Goal: Information Seeking & Learning: Check status

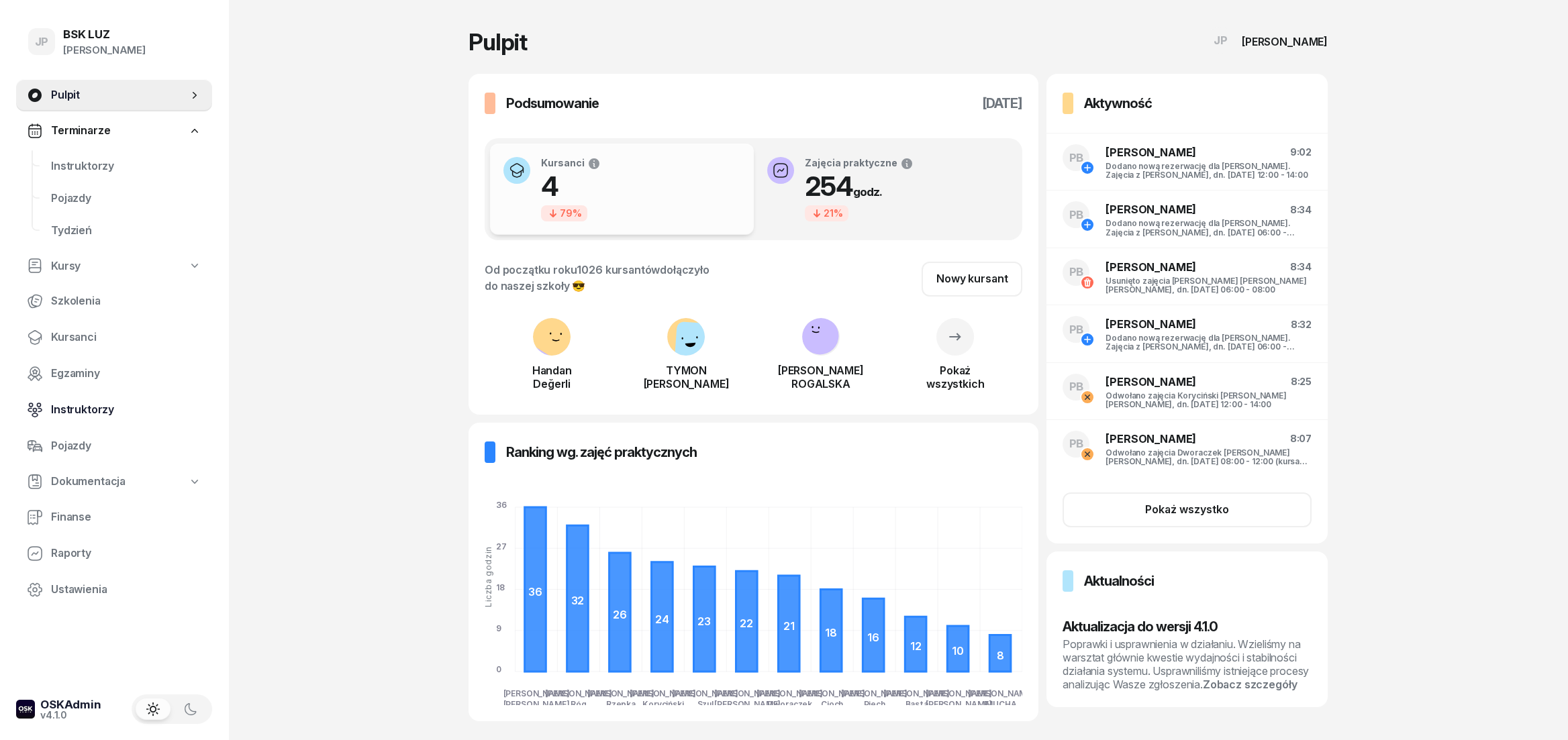
click at [69, 401] on span "Instruktorzy" at bounding box center [126, 409] width 150 height 17
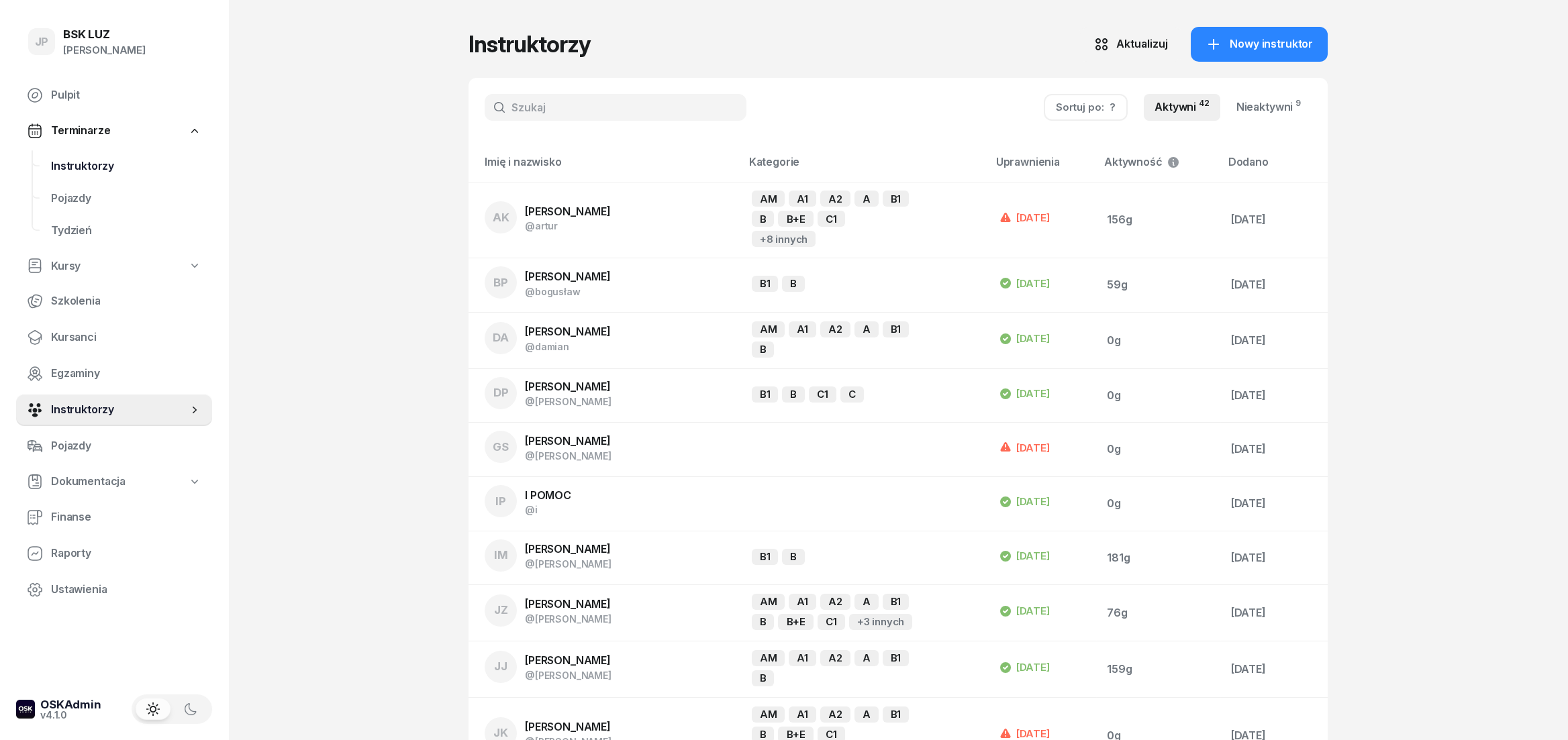
click at [81, 159] on span "Instruktorzy" at bounding box center [126, 166] width 150 height 17
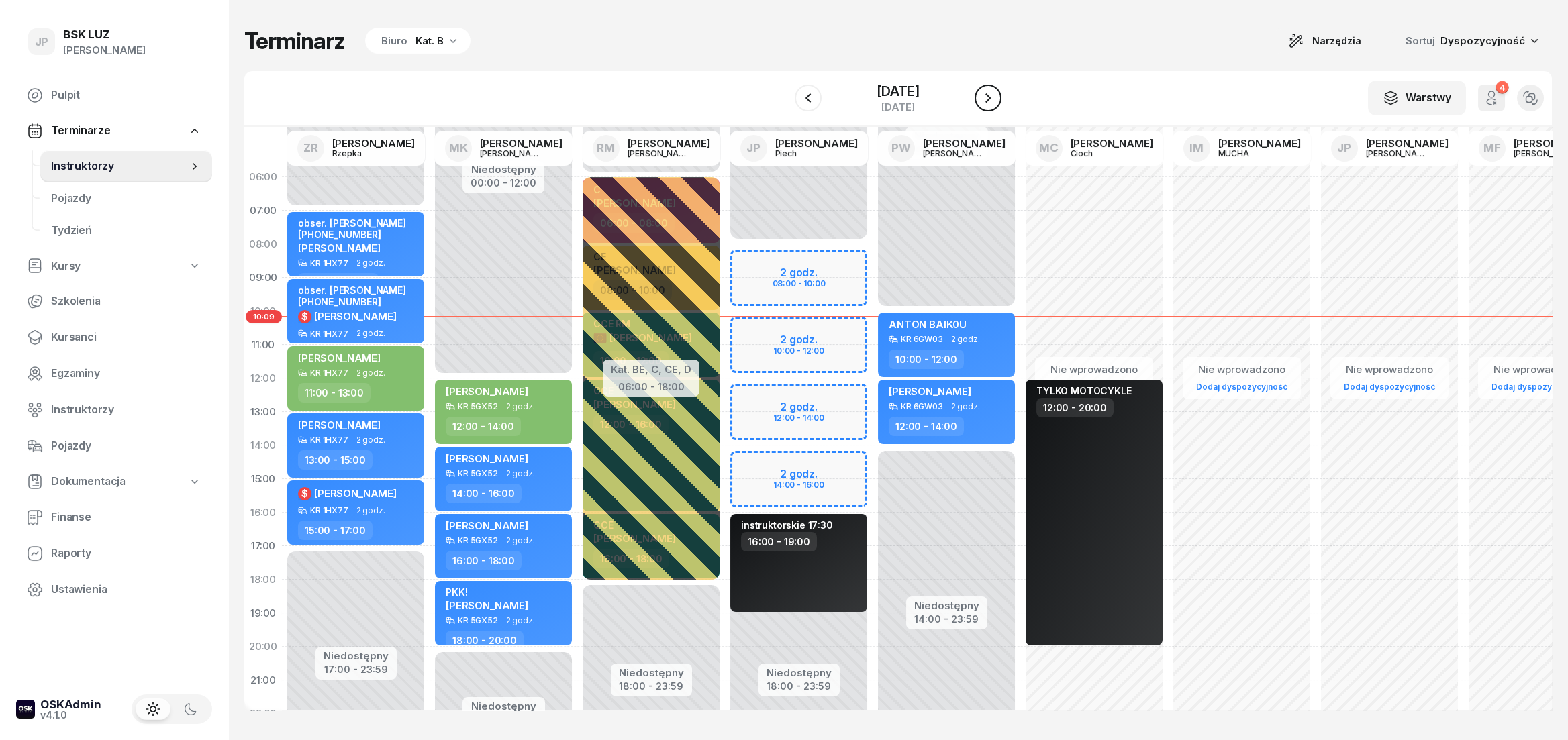
click at [994, 105] on icon "button" at bounding box center [988, 98] width 16 height 16
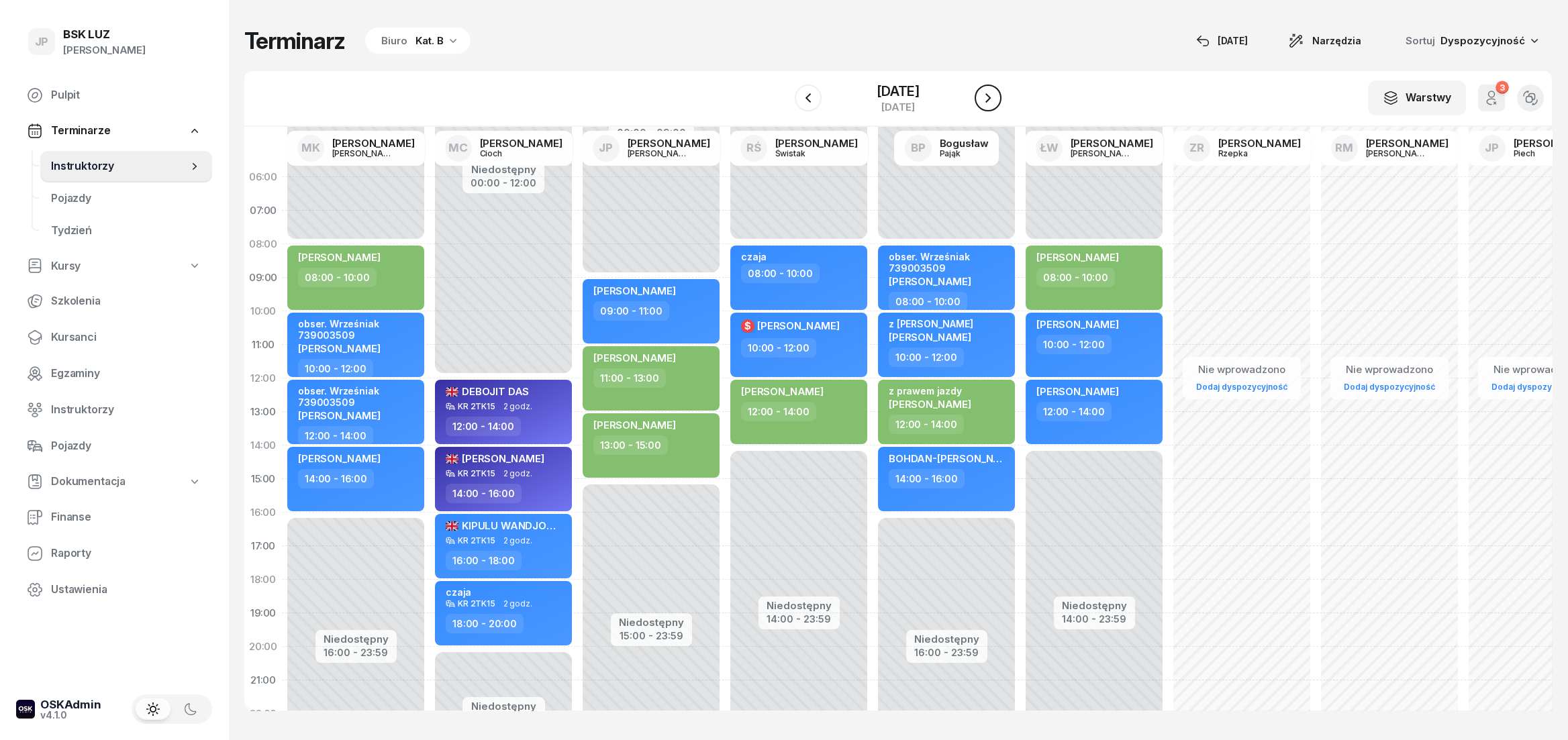
click at [994, 105] on icon "button" at bounding box center [988, 98] width 16 height 16
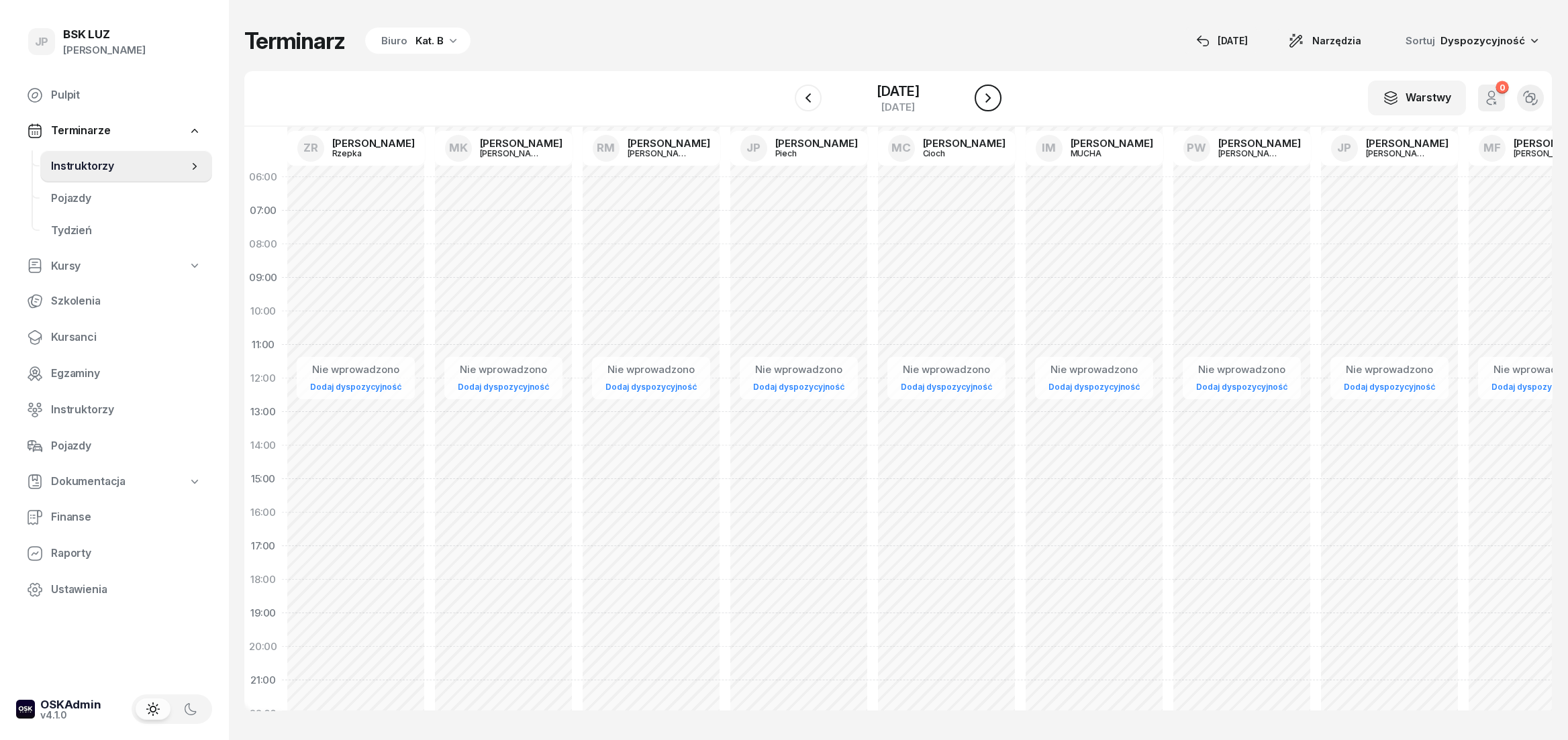
click at [994, 105] on icon "button" at bounding box center [988, 98] width 16 height 16
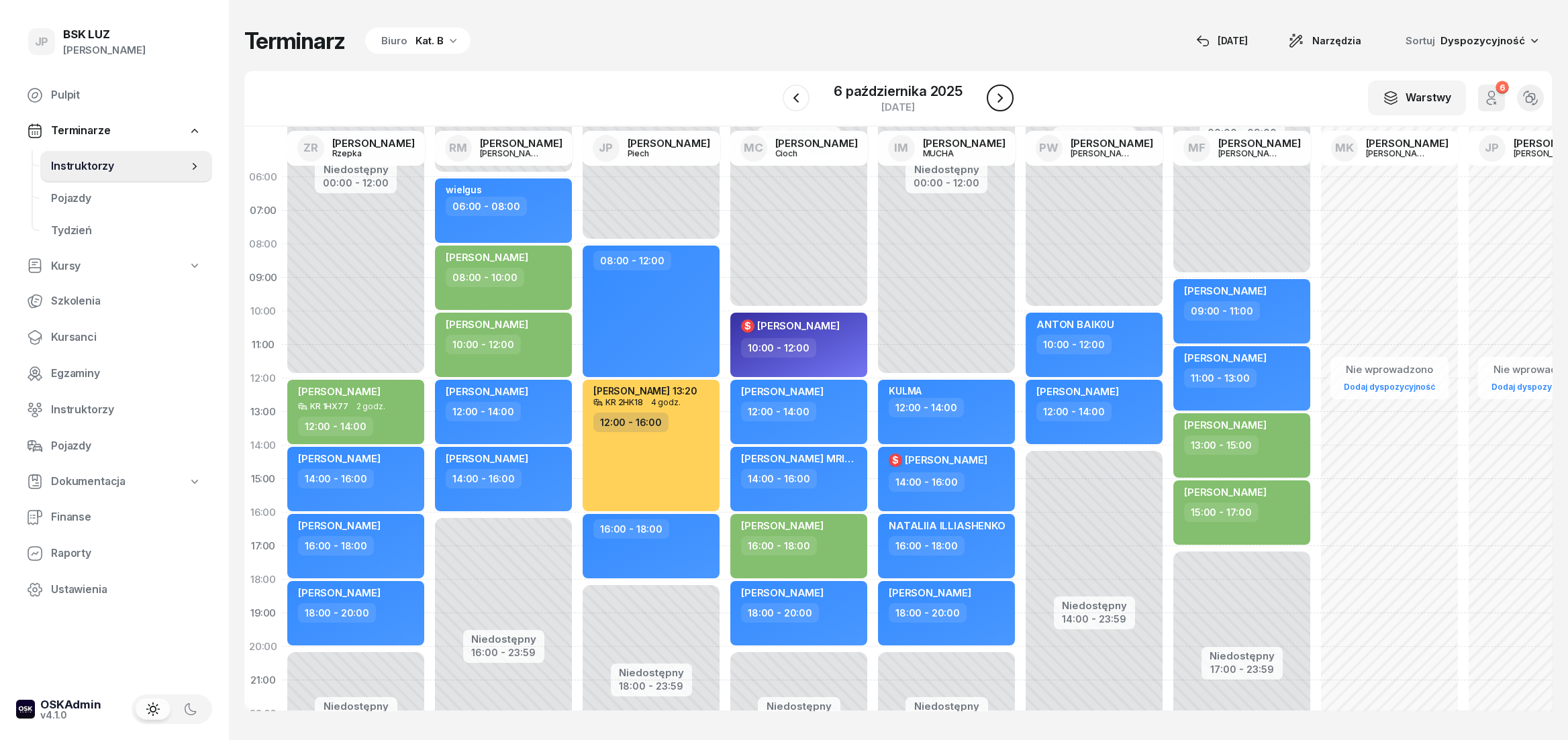
click at [994, 105] on icon "button" at bounding box center [1000, 98] width 16 height 16
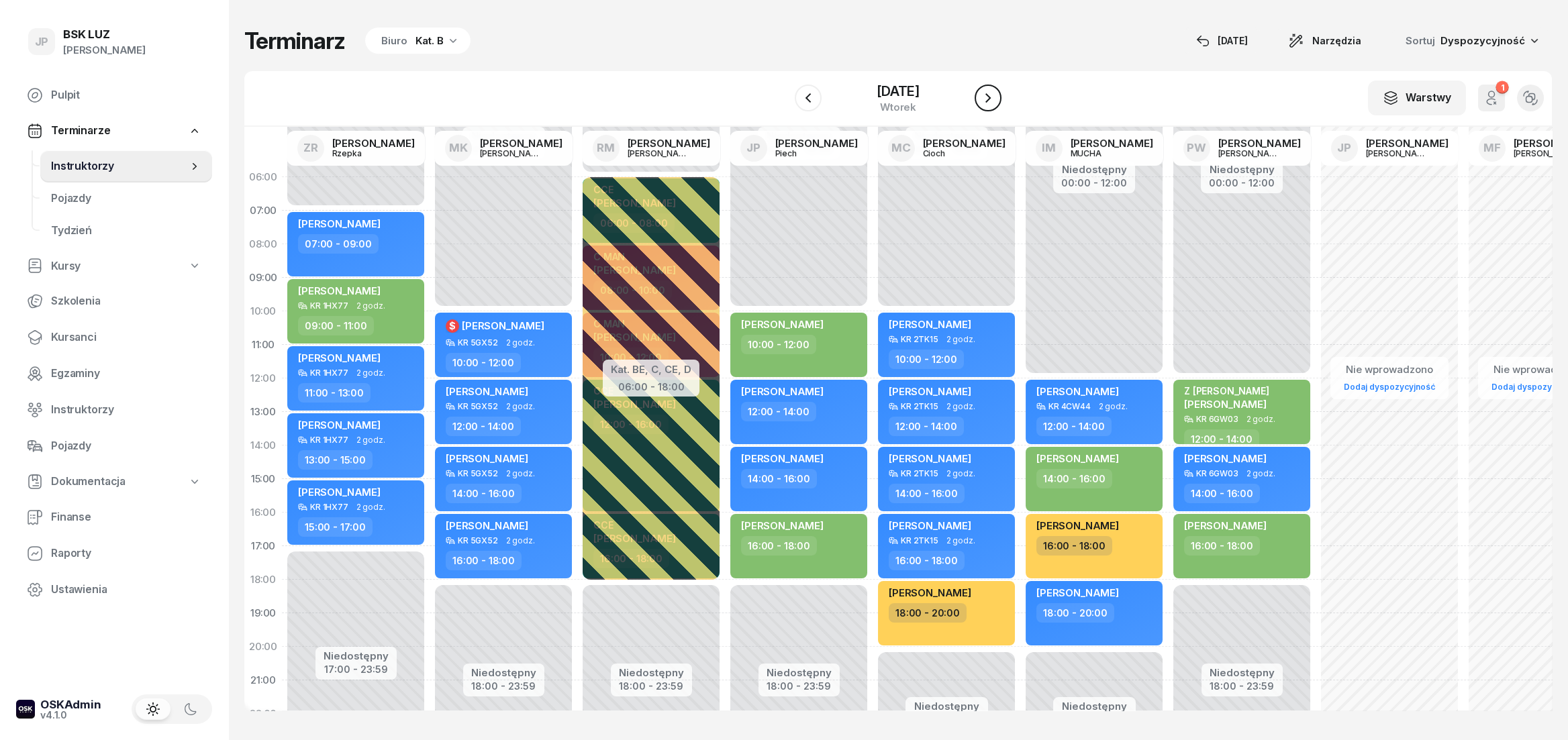
click at [994, 105] on icon "button" at bounding box center [988, 98] width 16 height 16
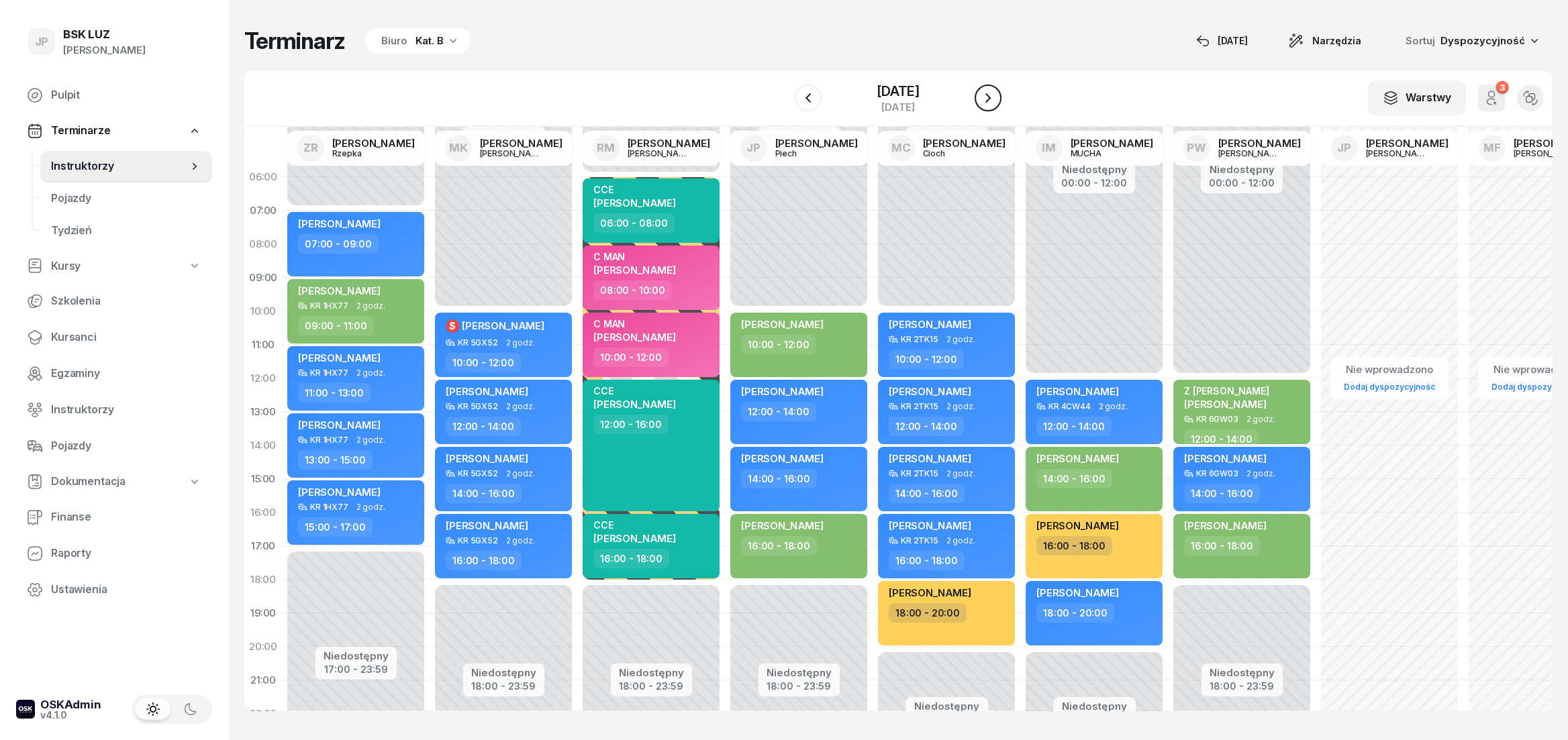
click at [996, 103] on icon "button" at bounding box center [988, 98] width 16 height 16
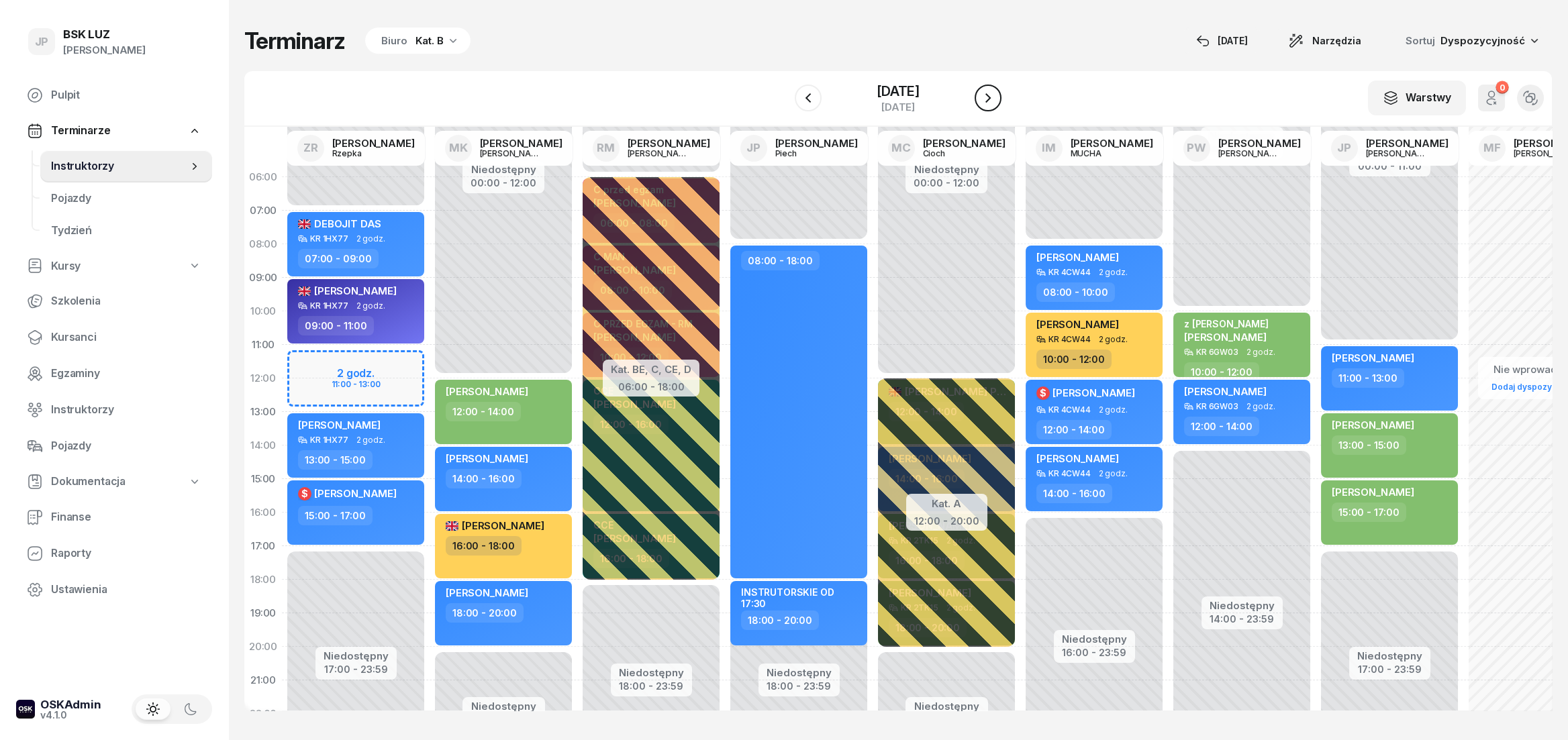
click at [996, 103] on icon "button" at bounding box center [988, 98] width 16 height 16
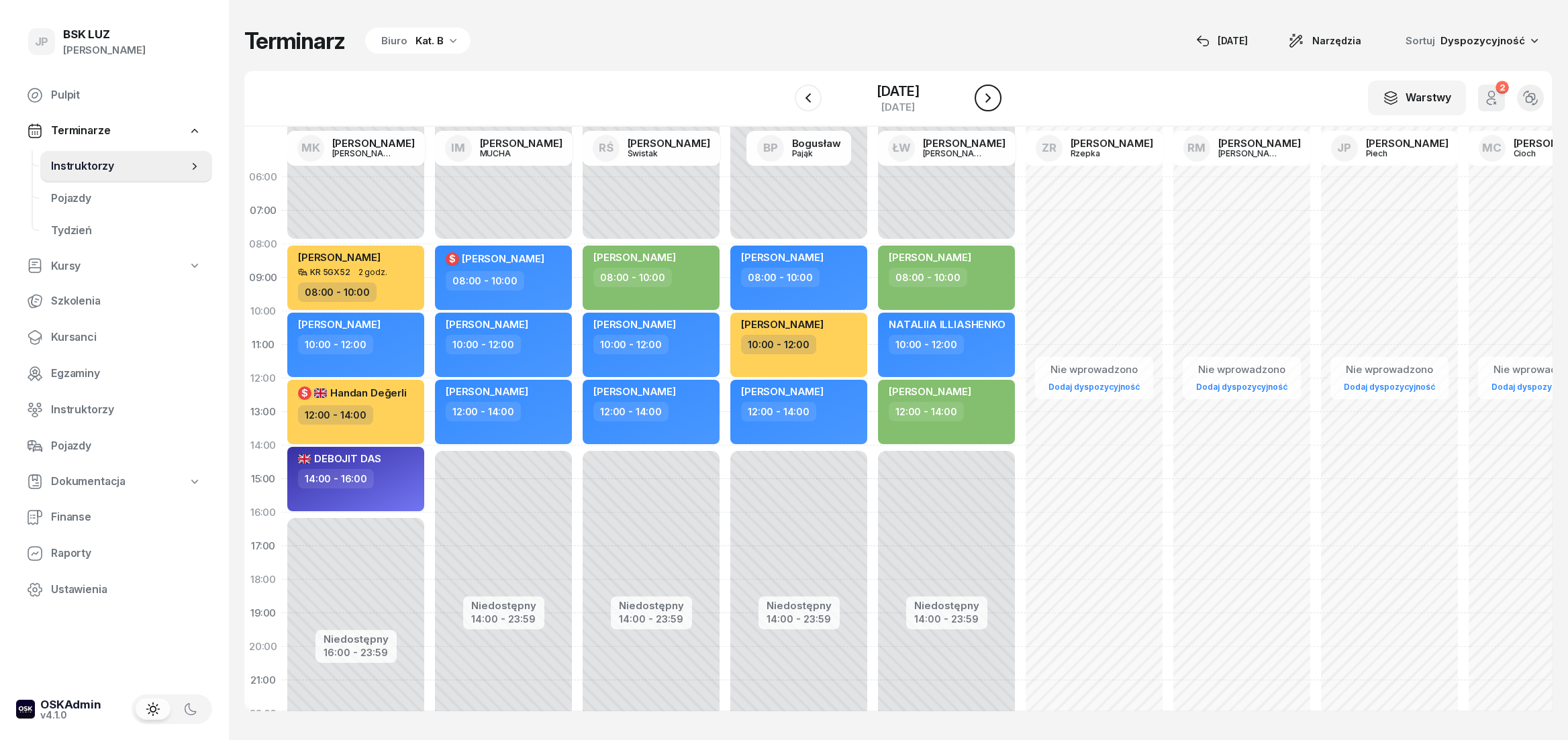
click at [996, 103] on icon "button" at bounding box center [988, 98] width 16 height 16
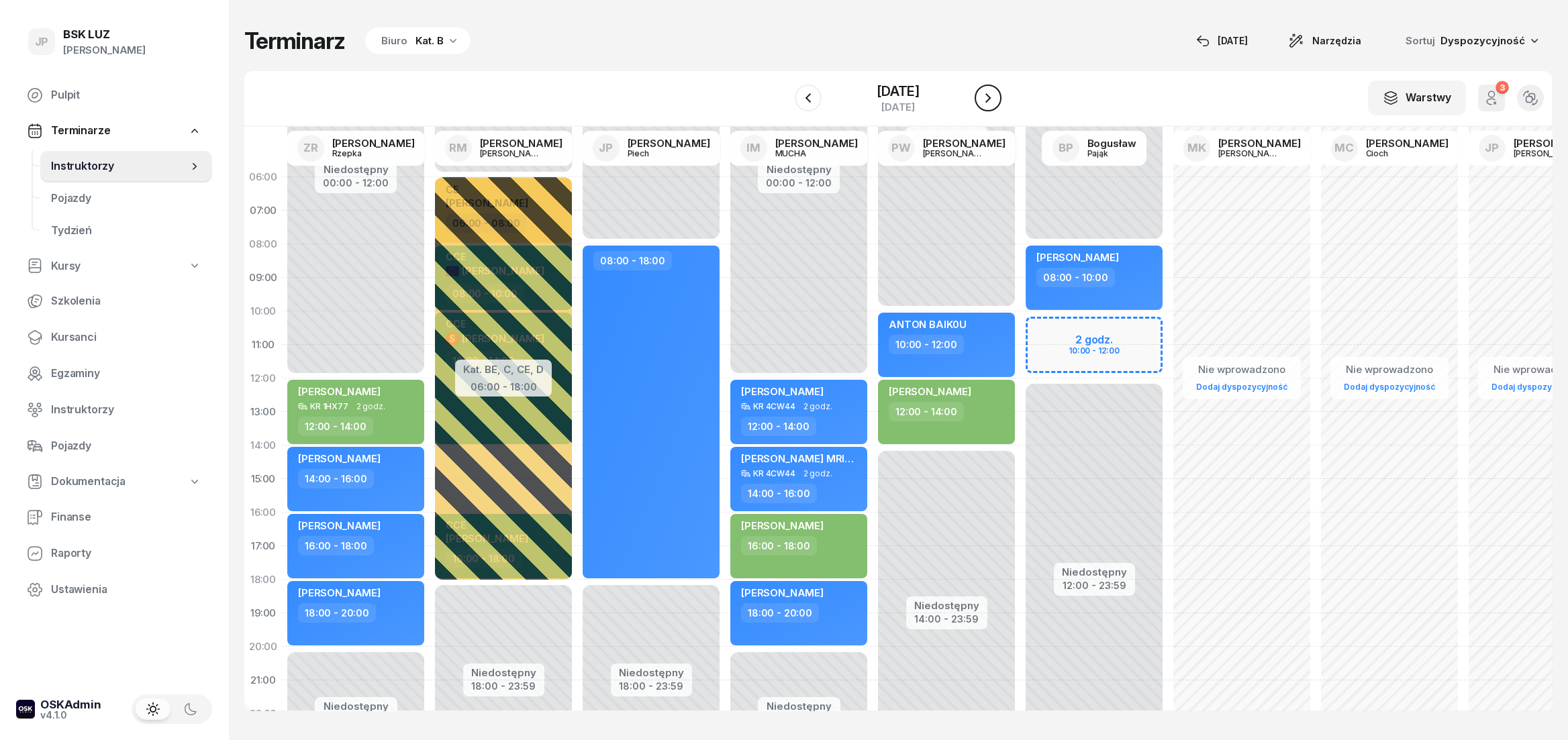
click at [996, 103] on icon "button" at bounding box center [988, 98] width 16 height 16
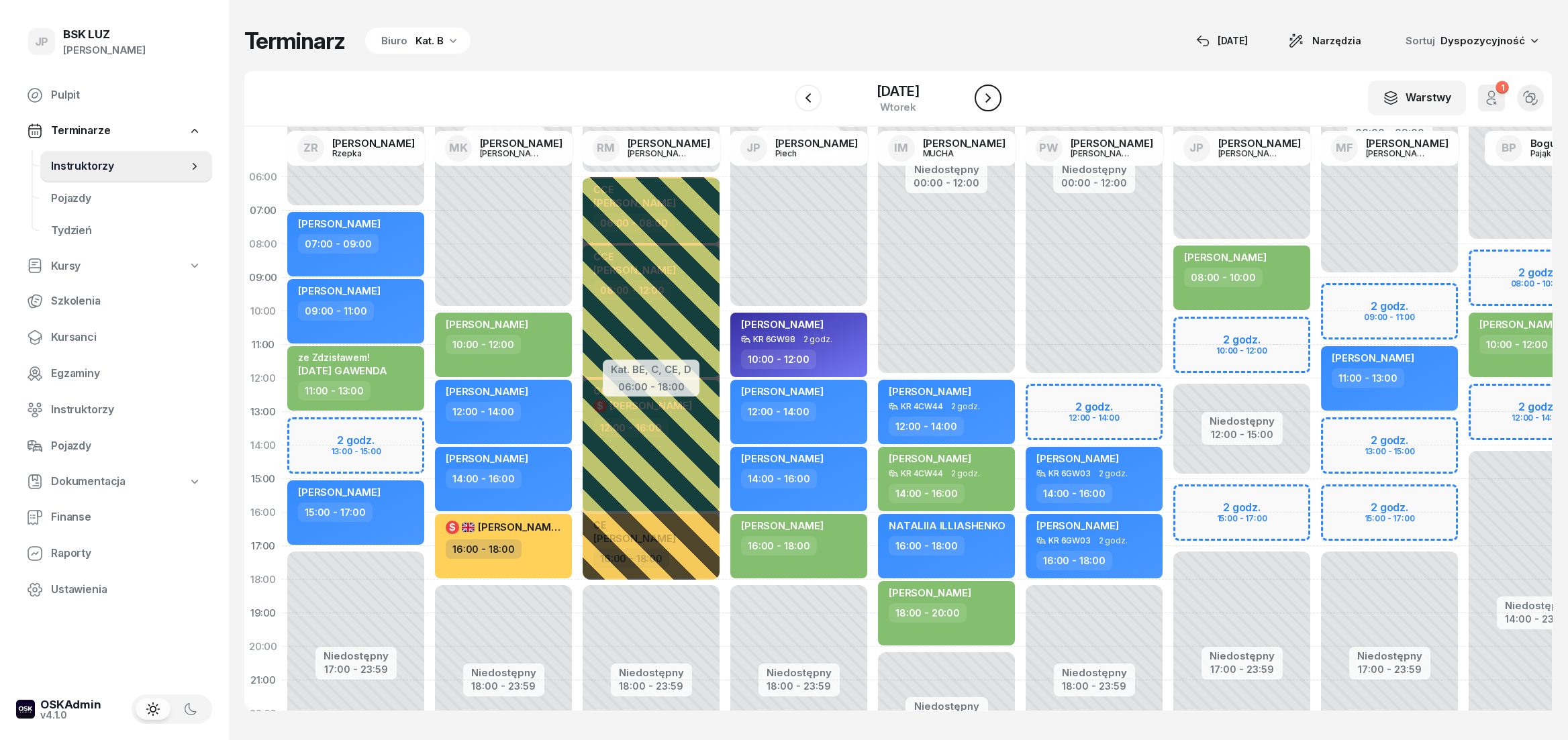
click at [996, 103] on icon "button" at bounding box center [988, 98] width 16 height 16
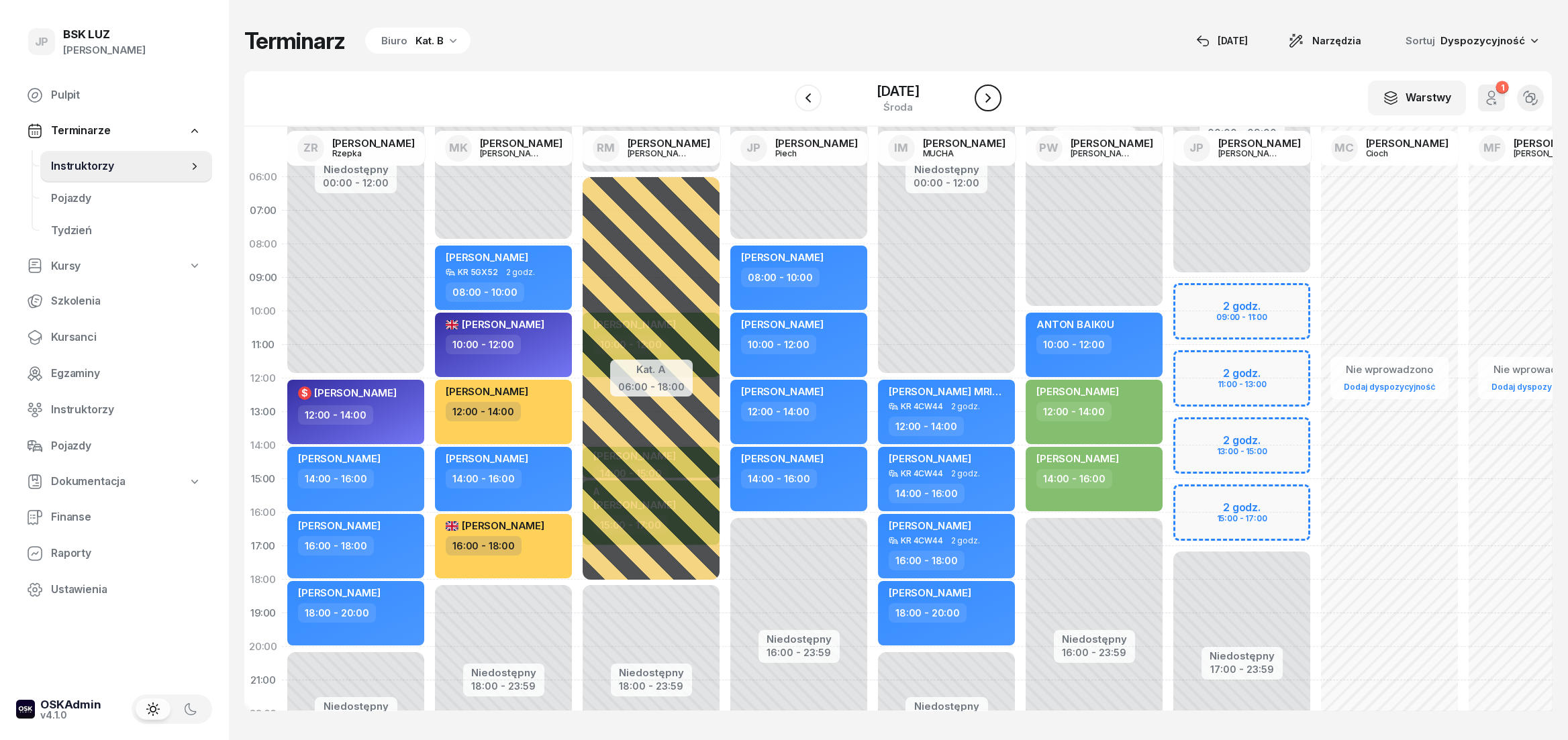
click at [996, 103] on icon "button" at bounding box center [988, 98] width 16 height 16
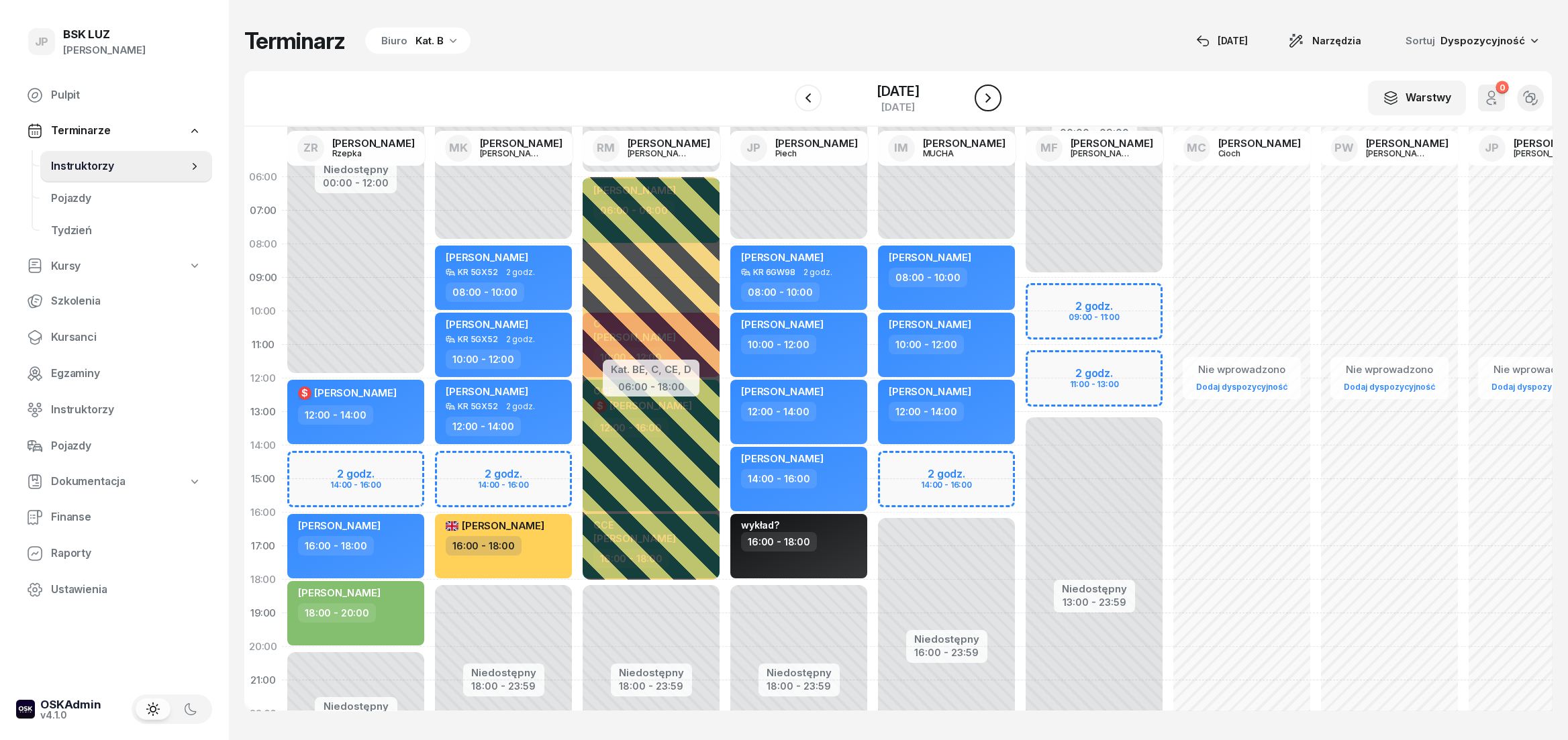
click at [996, 103] on icon "button" at bounding box center [988, 98] width 16 height 16
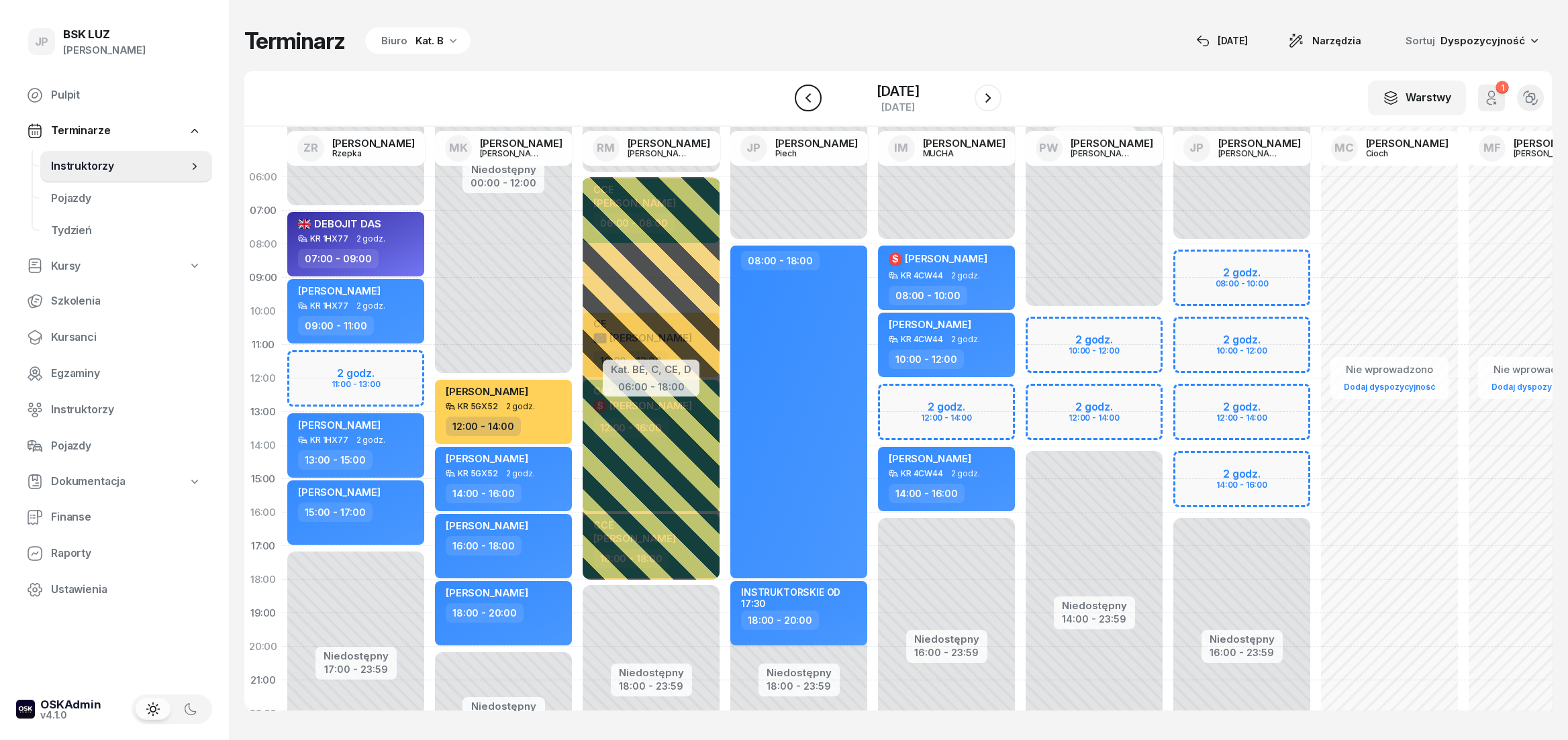
click at [800, 104] on icon "button" at bounding box center [808, 98] width 16 height 16
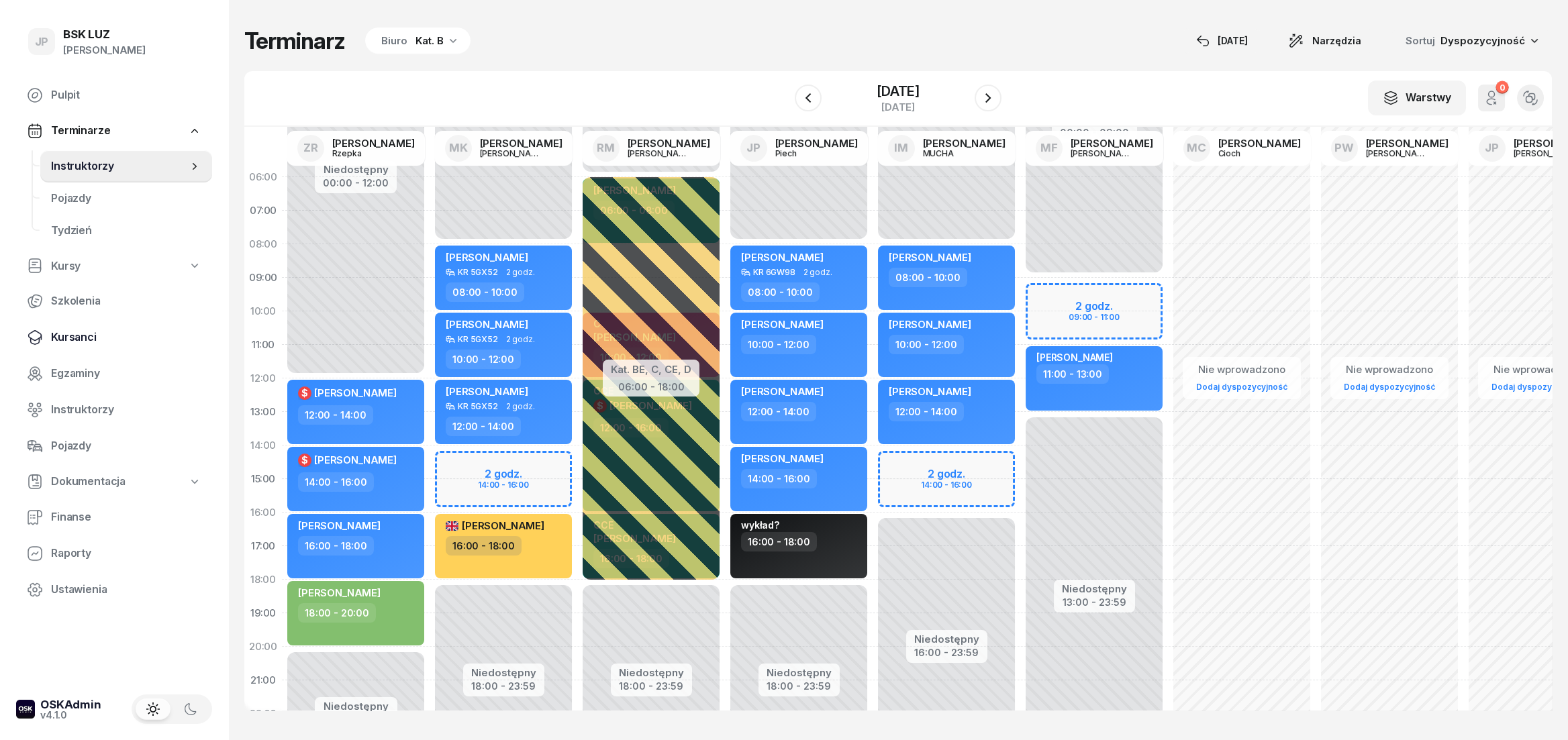
click at [70, 334] on span "Kursanci" at bounding box center [126, 338] width 150 height 17
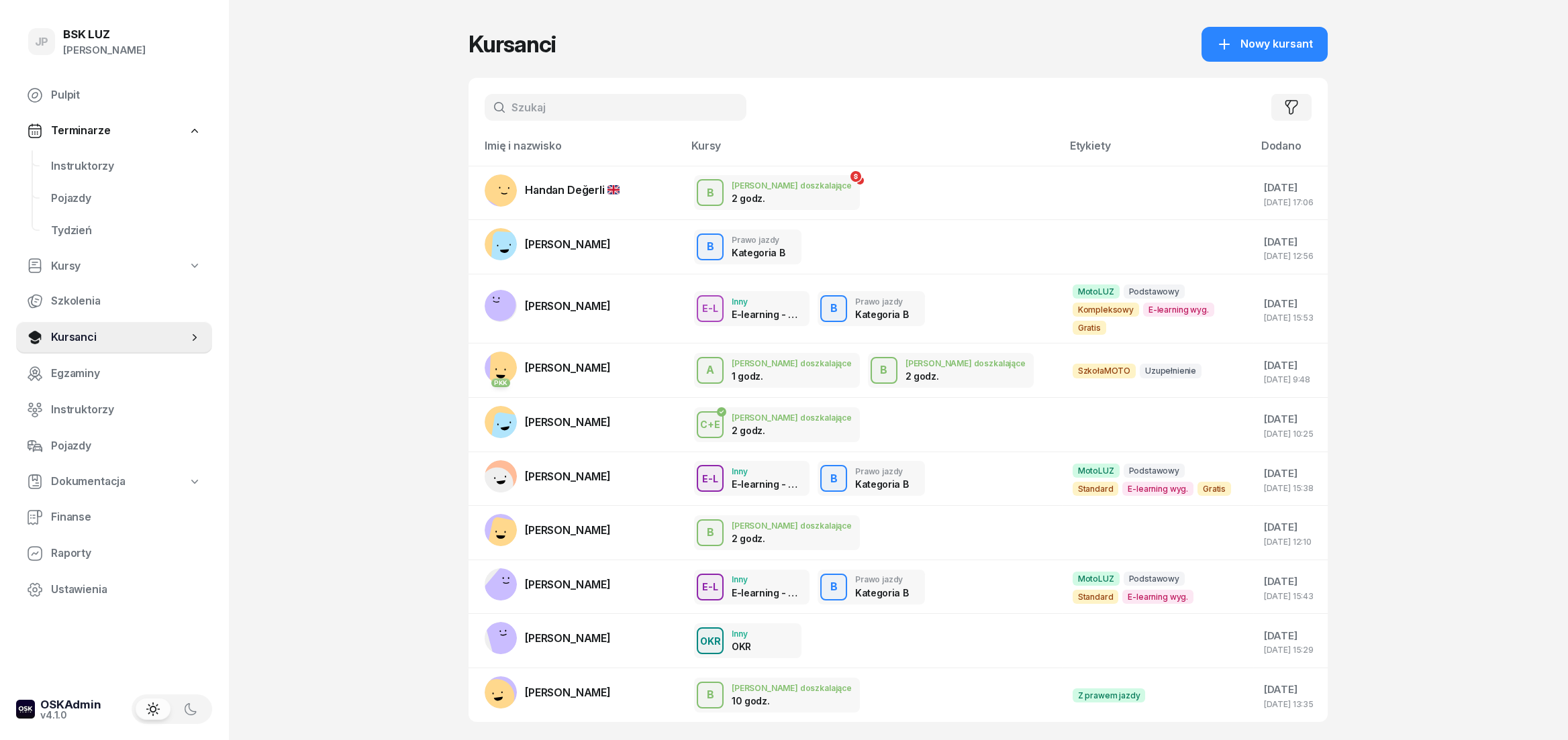
click at [531, 109] on input "text" at bounding box center [615, 107] width 262 height 27
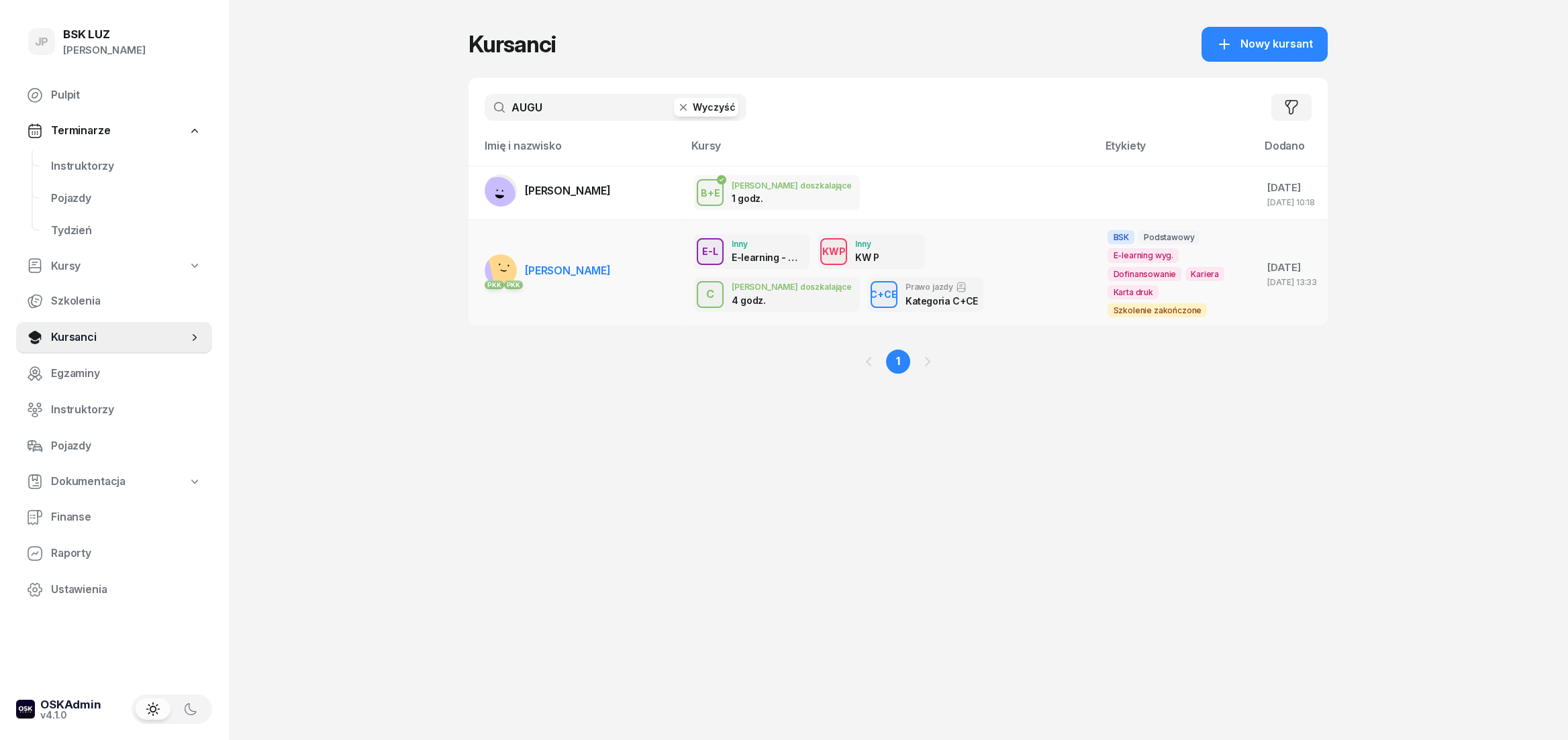
type input "AUGU"
click at [606, 273] on span "[PERSON_NAME]" at bounding box center [567, 270] width 86 height 13
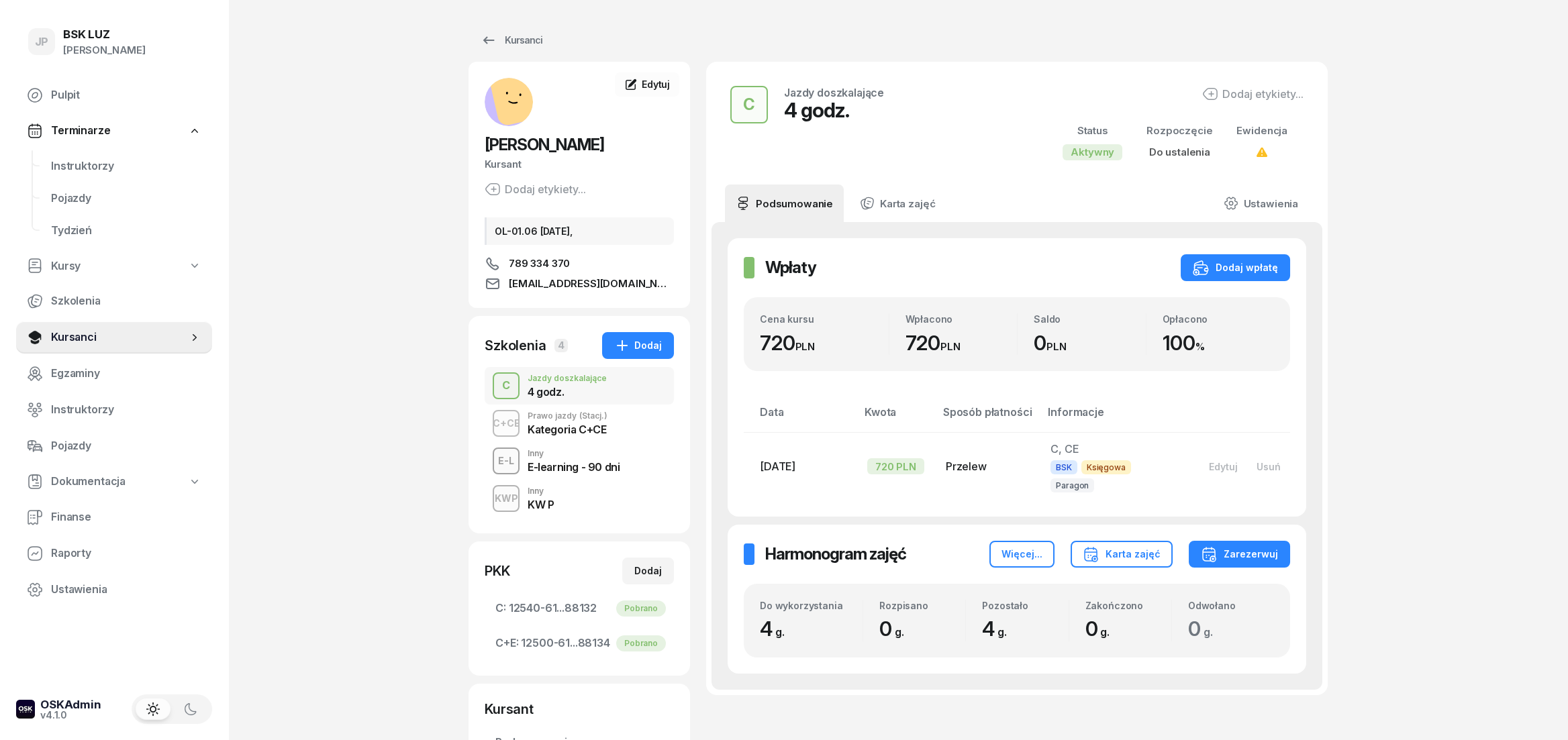
click at [564, 434] on div "Kategoria C+CE" at bounding box center [567, 430] width 80 height 11
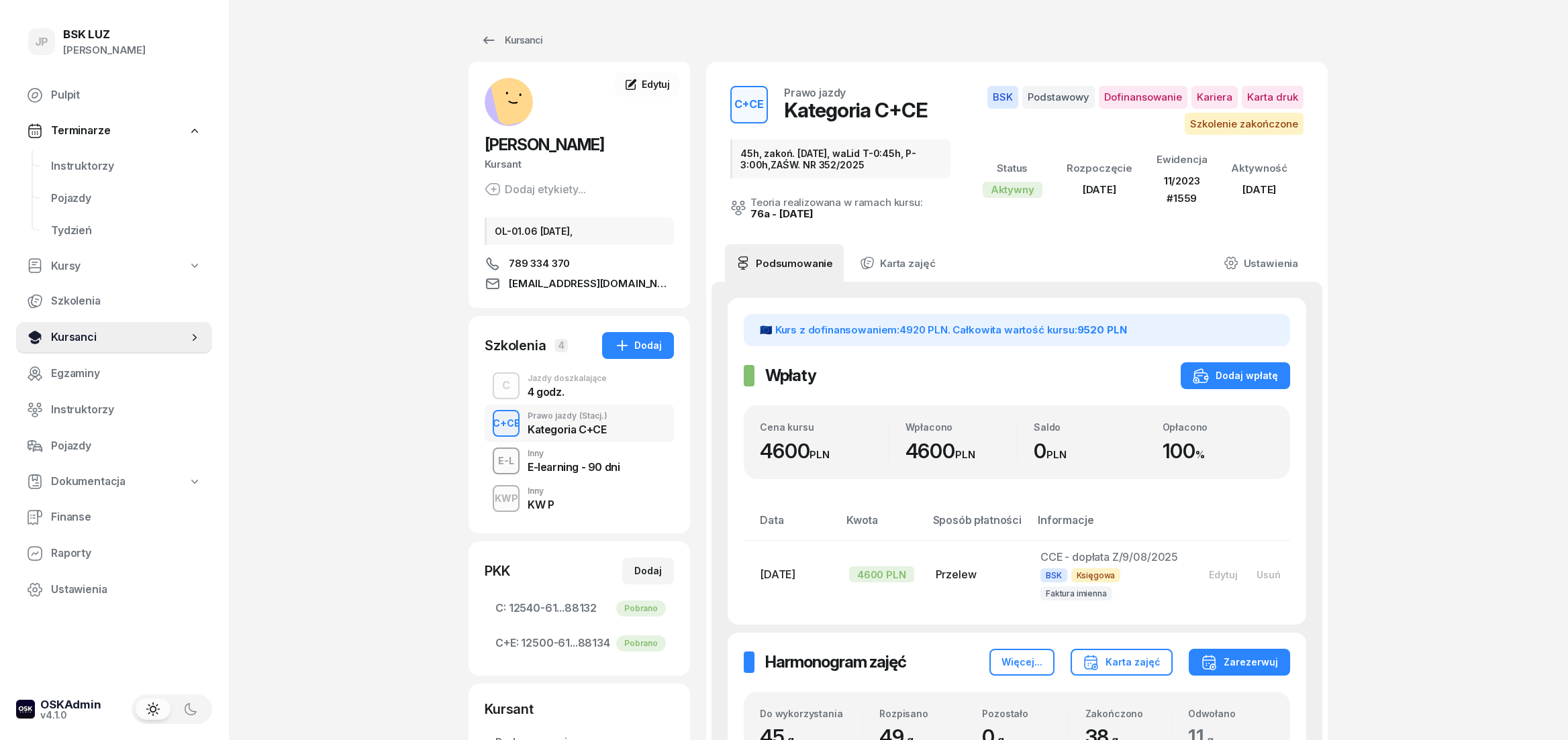
click at [72, 333] on span "Kursanci" at bounding box center [119, 338] width 137 height 17
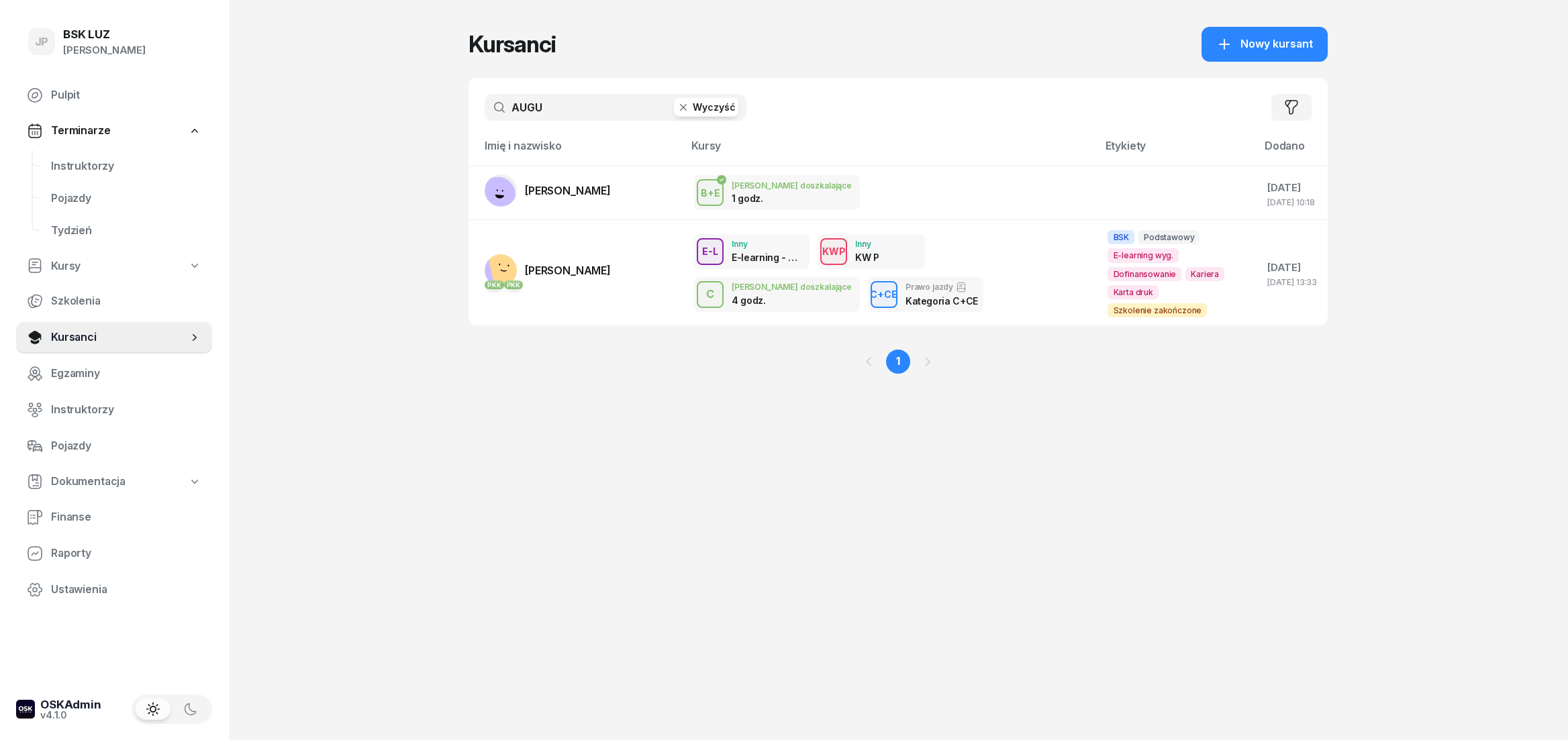
drag, startPoint x: 721, startPoint y: 104, endPoint x: 675, endPoint y: 105, distance: 46.0
click at [721, 105] on button "Wyczyść" at bounding box center [706, 107] width 64 height 19
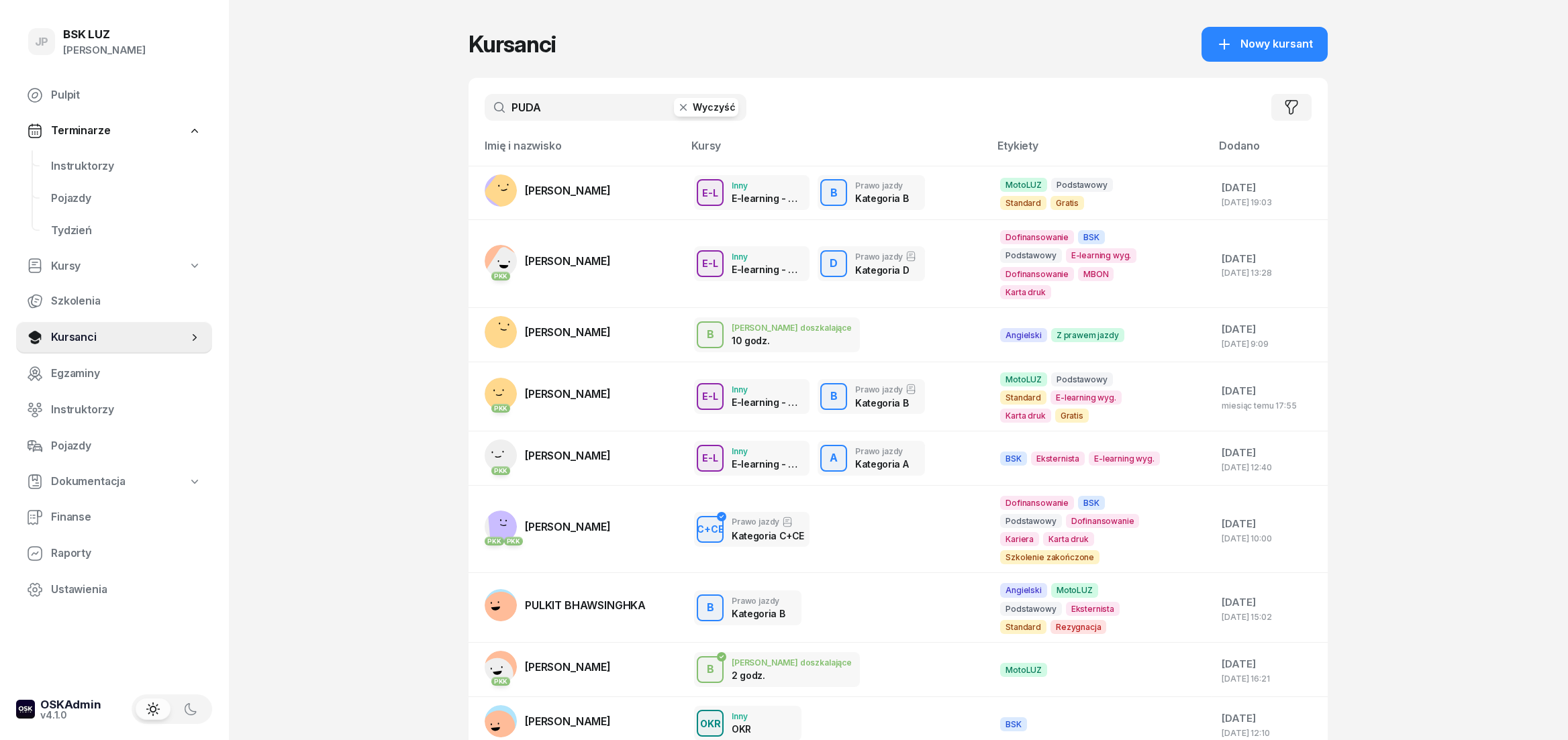
type input "PUDA"
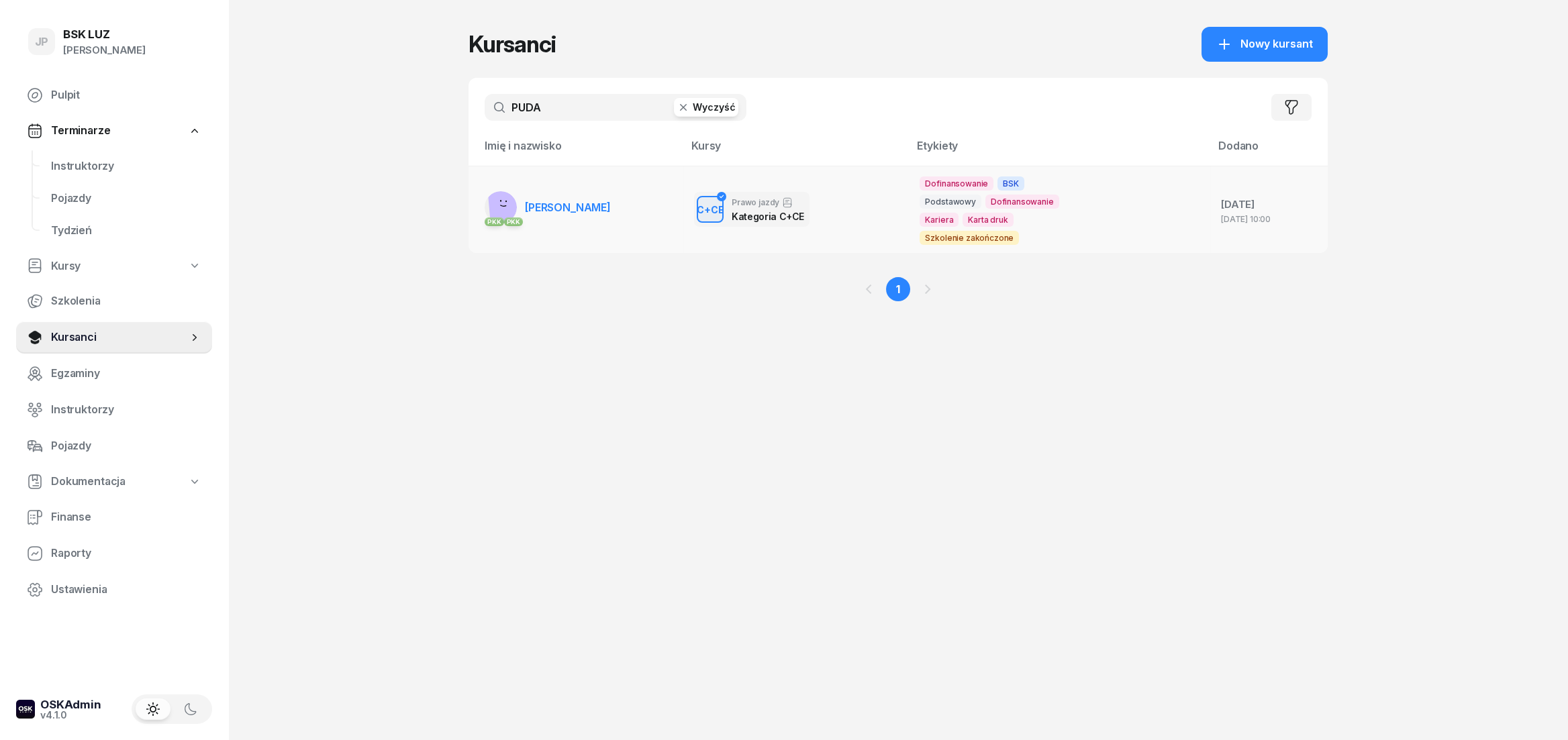
click at [589, 206] on span "[PERSON_NAME]" at bounding box center [567, 207] width 86 height 13
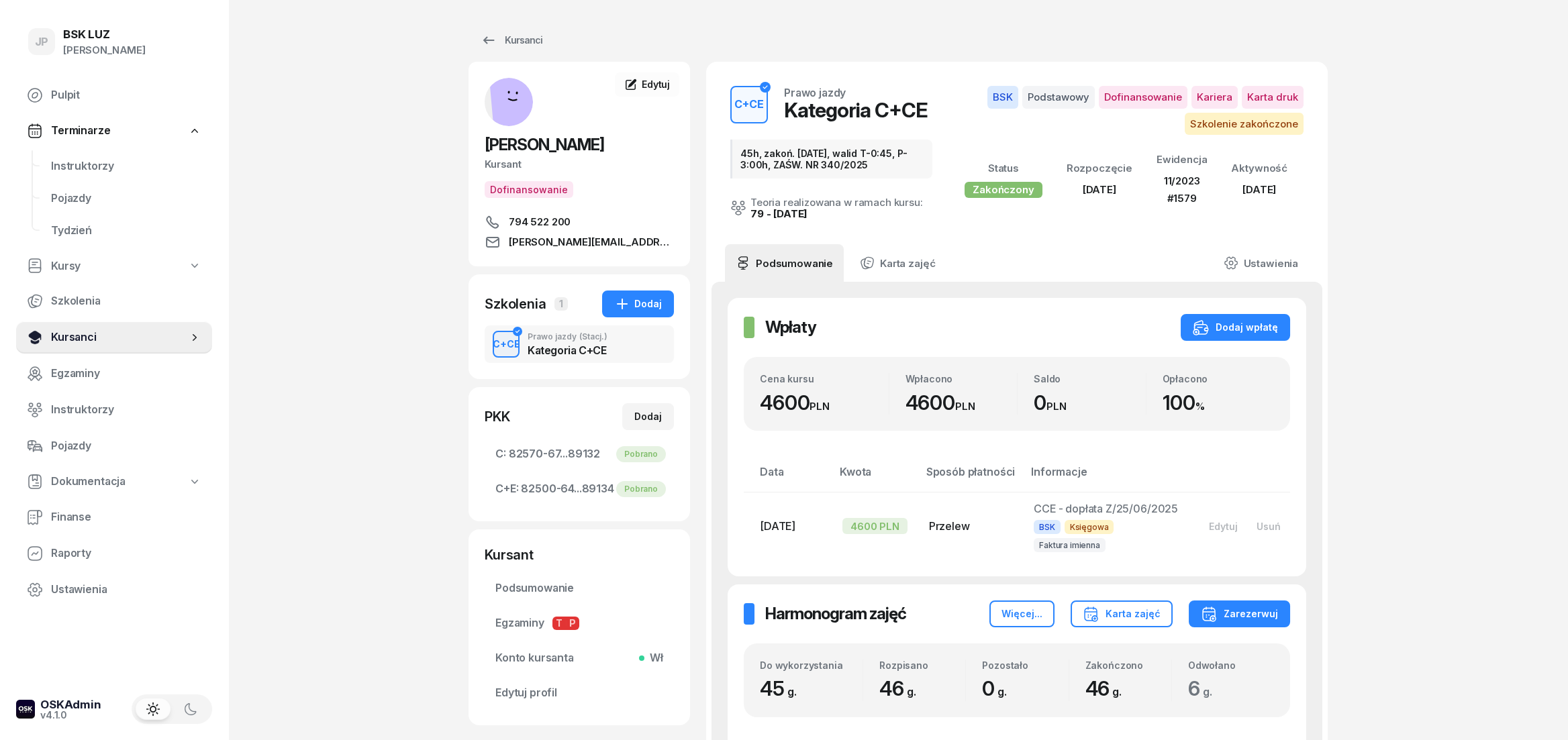
click at [88, 330] on span "Kursanci" at bounding box center [119, 338] width 137 height 17
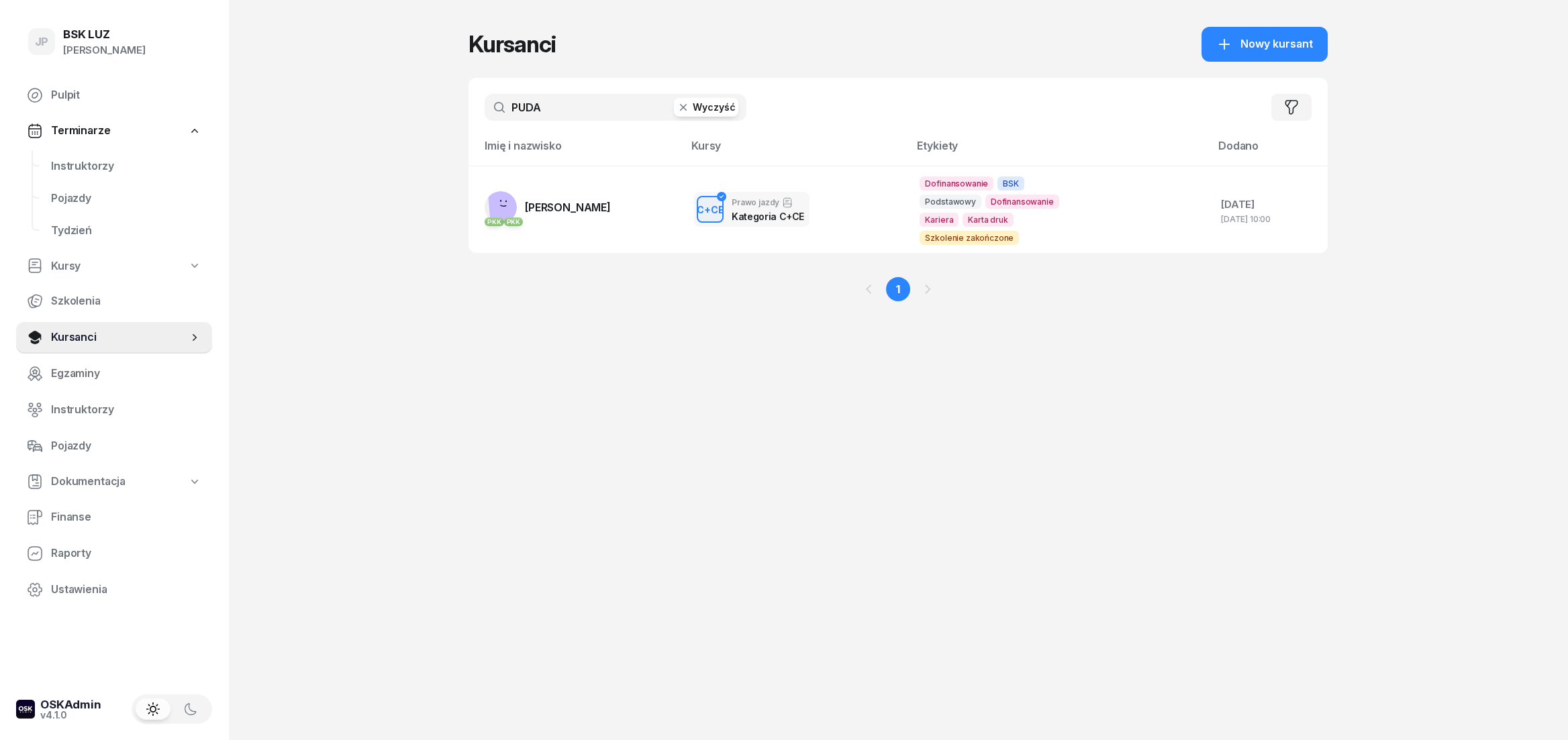
click at [724, 102] on button "Wyczyść" at bounding box center [706, 107] width 64 height 19
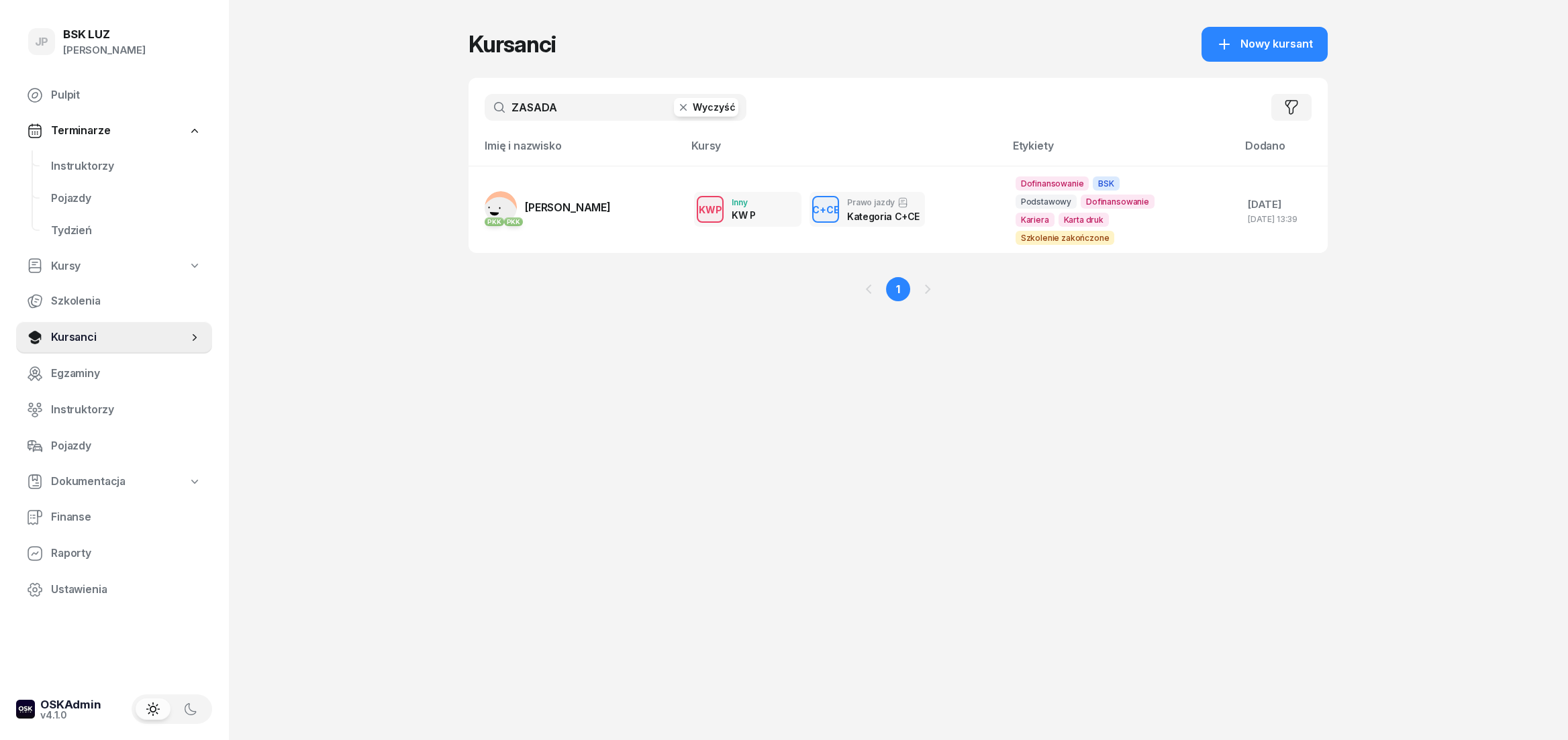
type input "ZASADA"
click at [582, 206] on span "[PERSON_NAME]" at bounding box center [567, 207] width 86 height 13
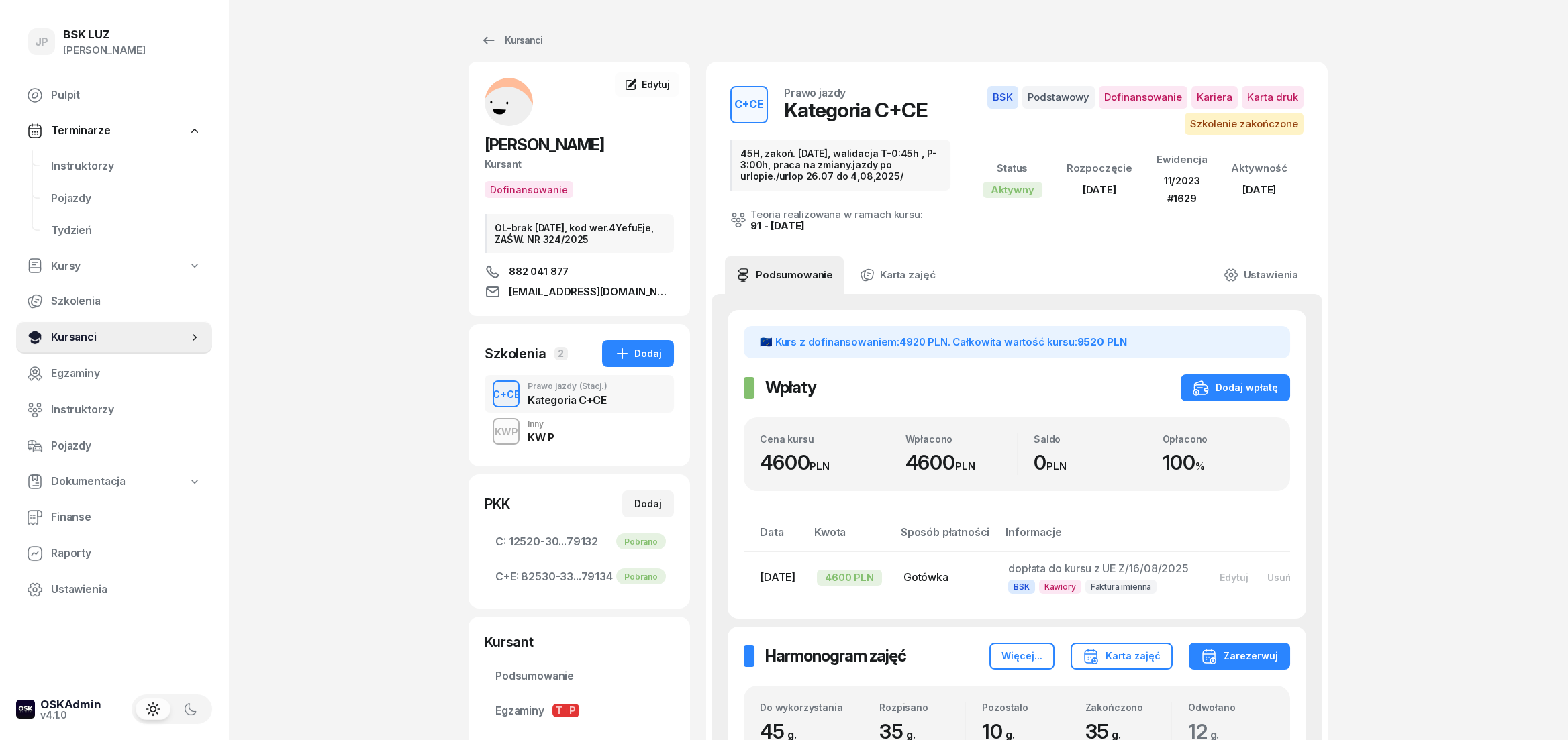
click at [92, 335] on span "Kursanci" at bounding box center [119, 338] width 137 height 17
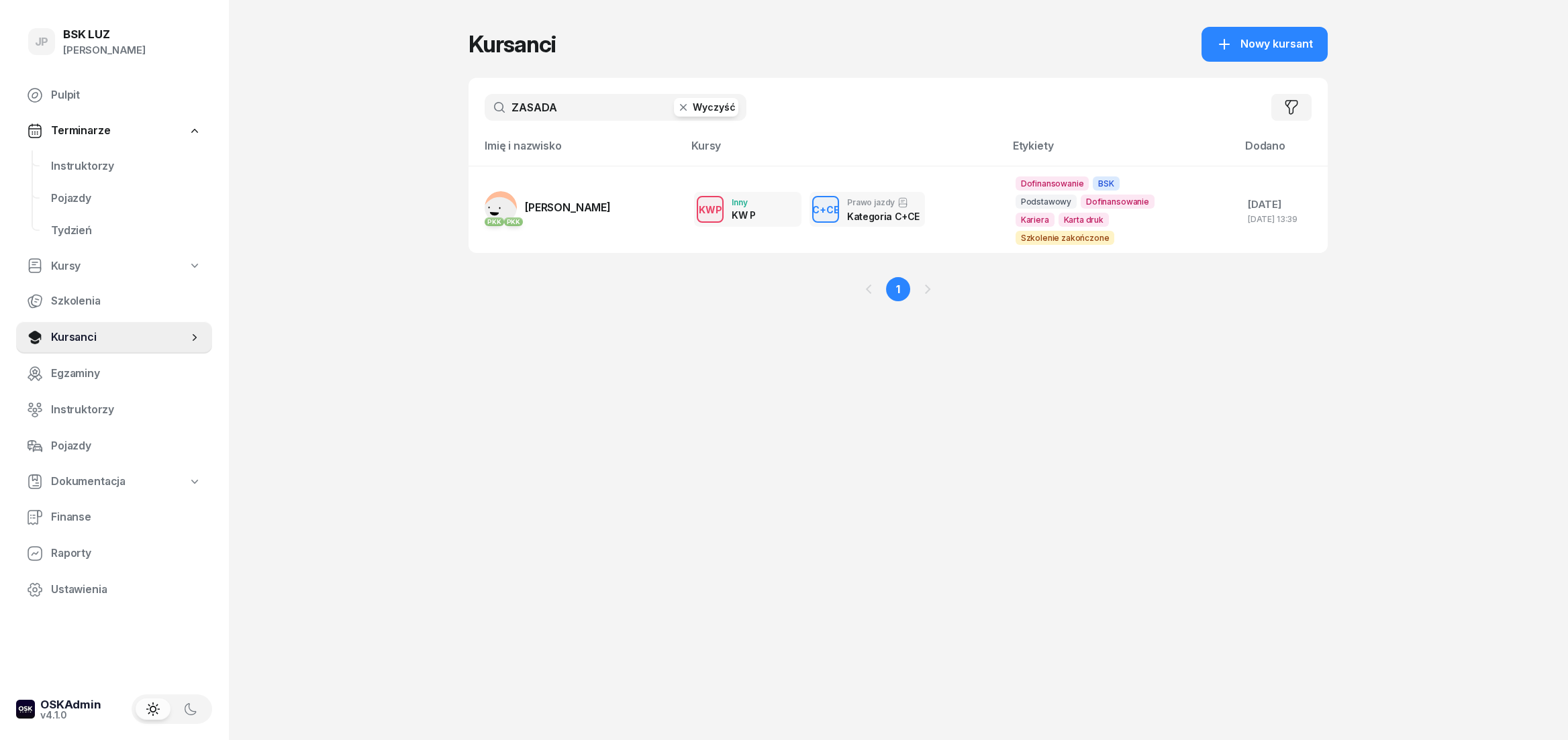
click at [730, 111] on button "Wyczyść" at bounding box center [706, 107] width 64 height 19
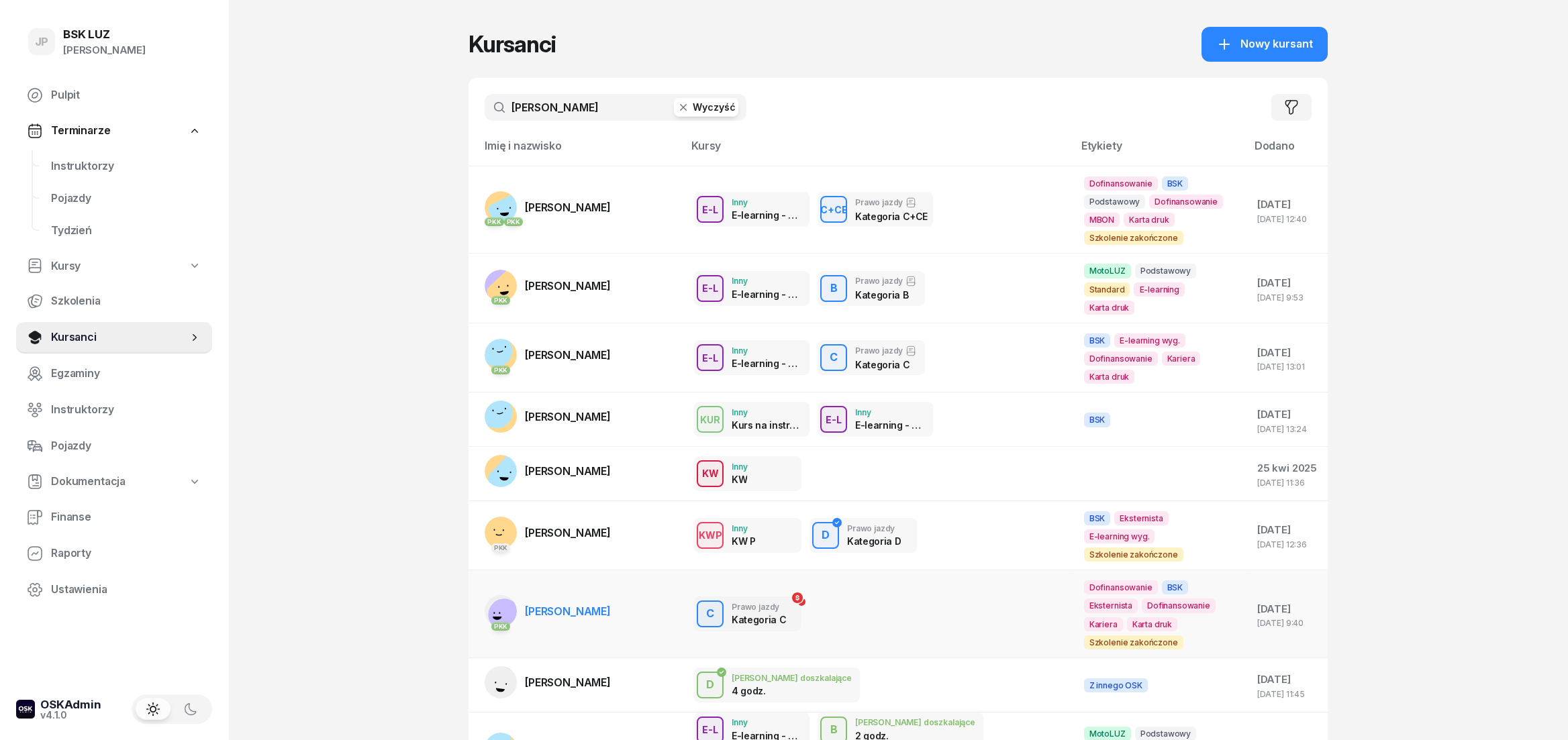
type input "[PERSON_NAME]"
click at [593, 595] on link "PKK [PERSON_NAME]" at bounding box center [547, 611] width 126 height 32
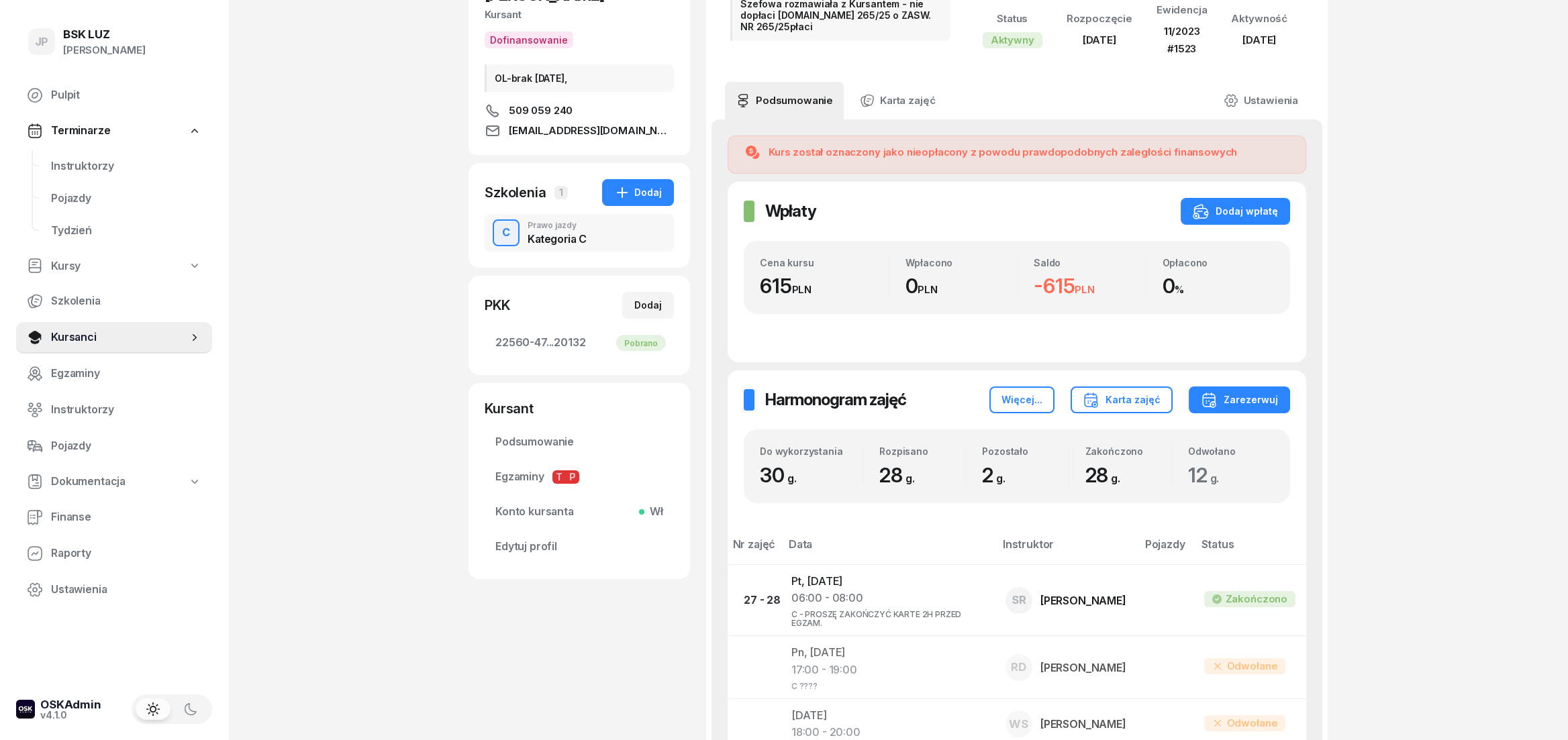
scroll to position [149, 0]
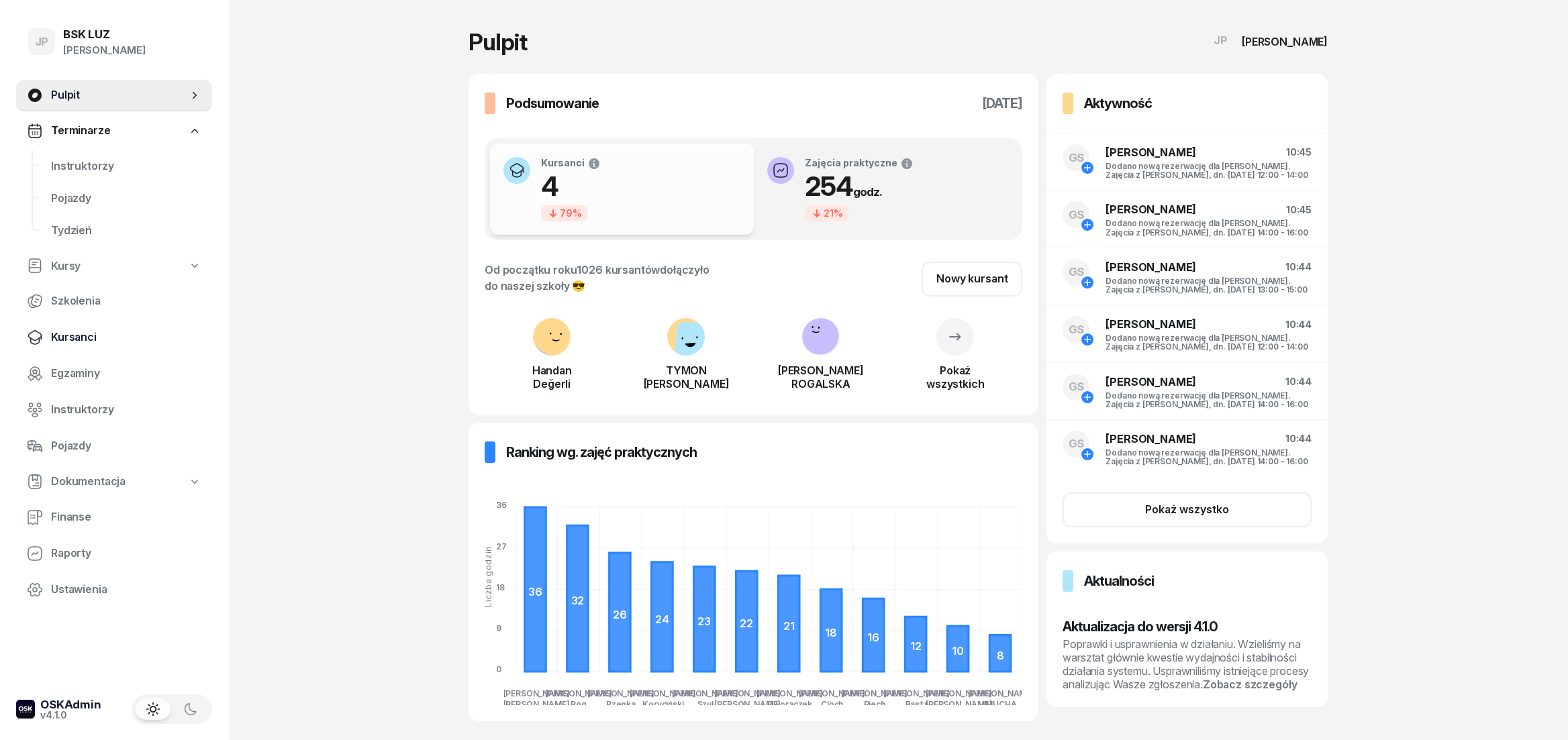
click at [83, 337] on span "Kursanci" at bounding box center [126, 338] width 150 height 17
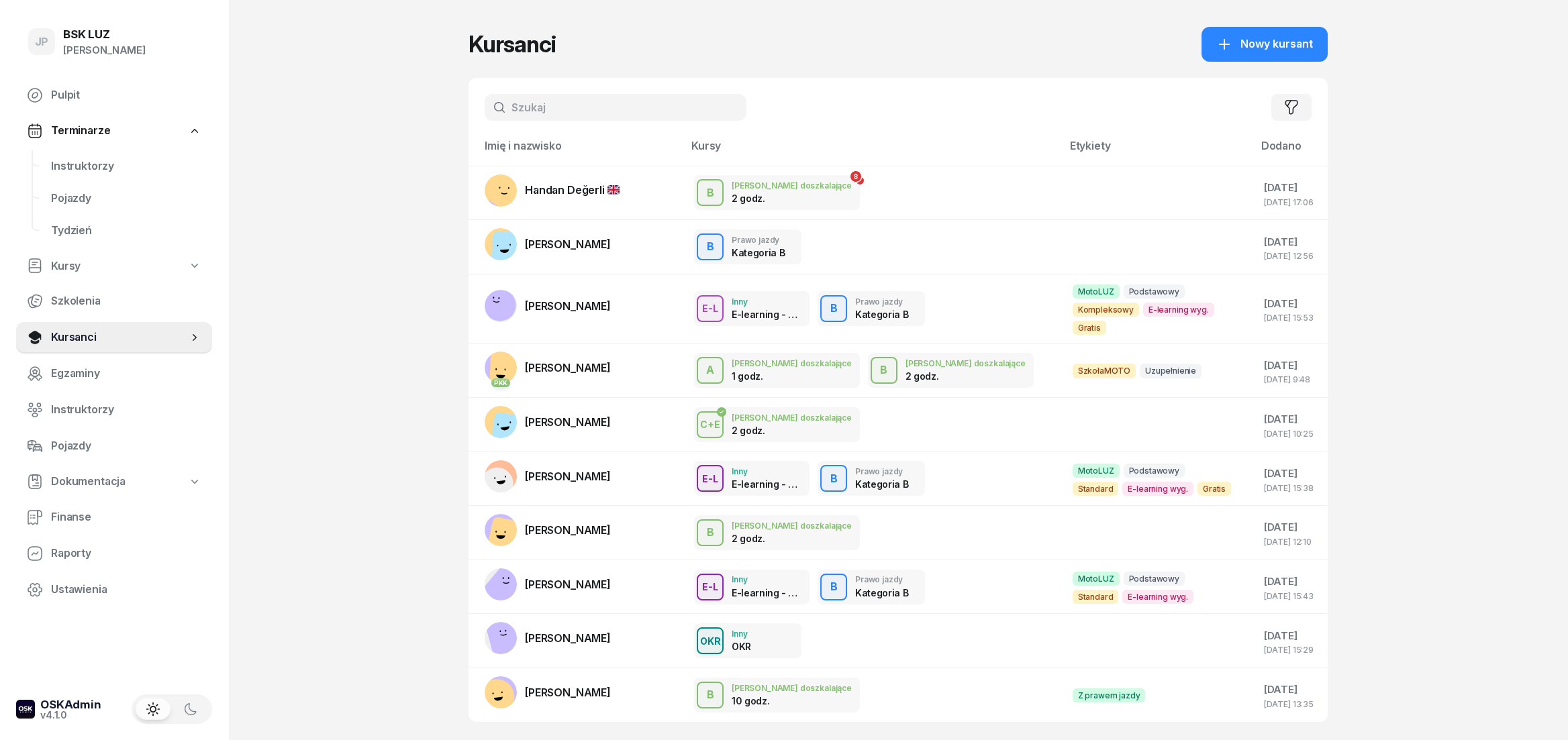
click at [616, 111] on input "text" at bounding box center [615, 107] width 262 height 27
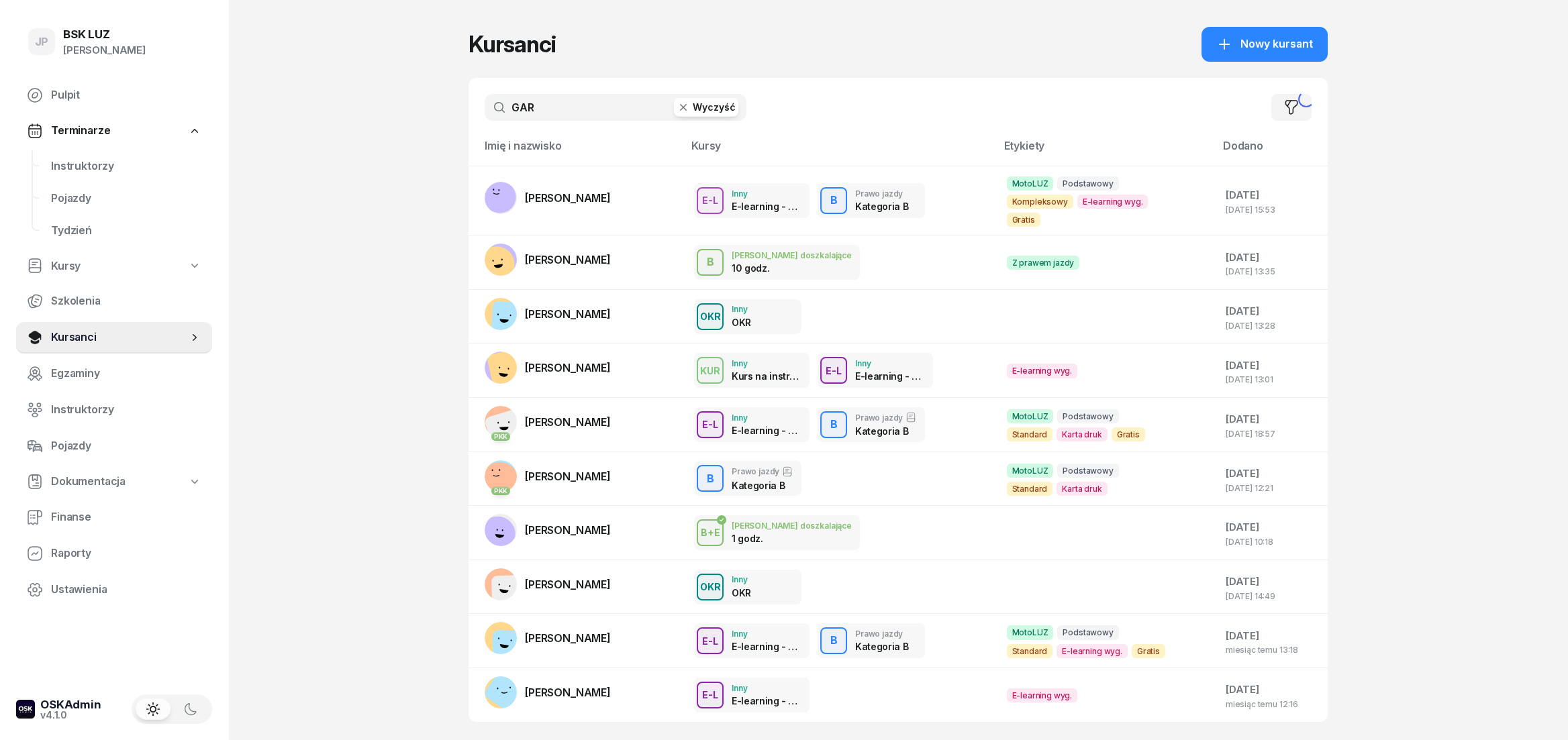
type input "GAR"
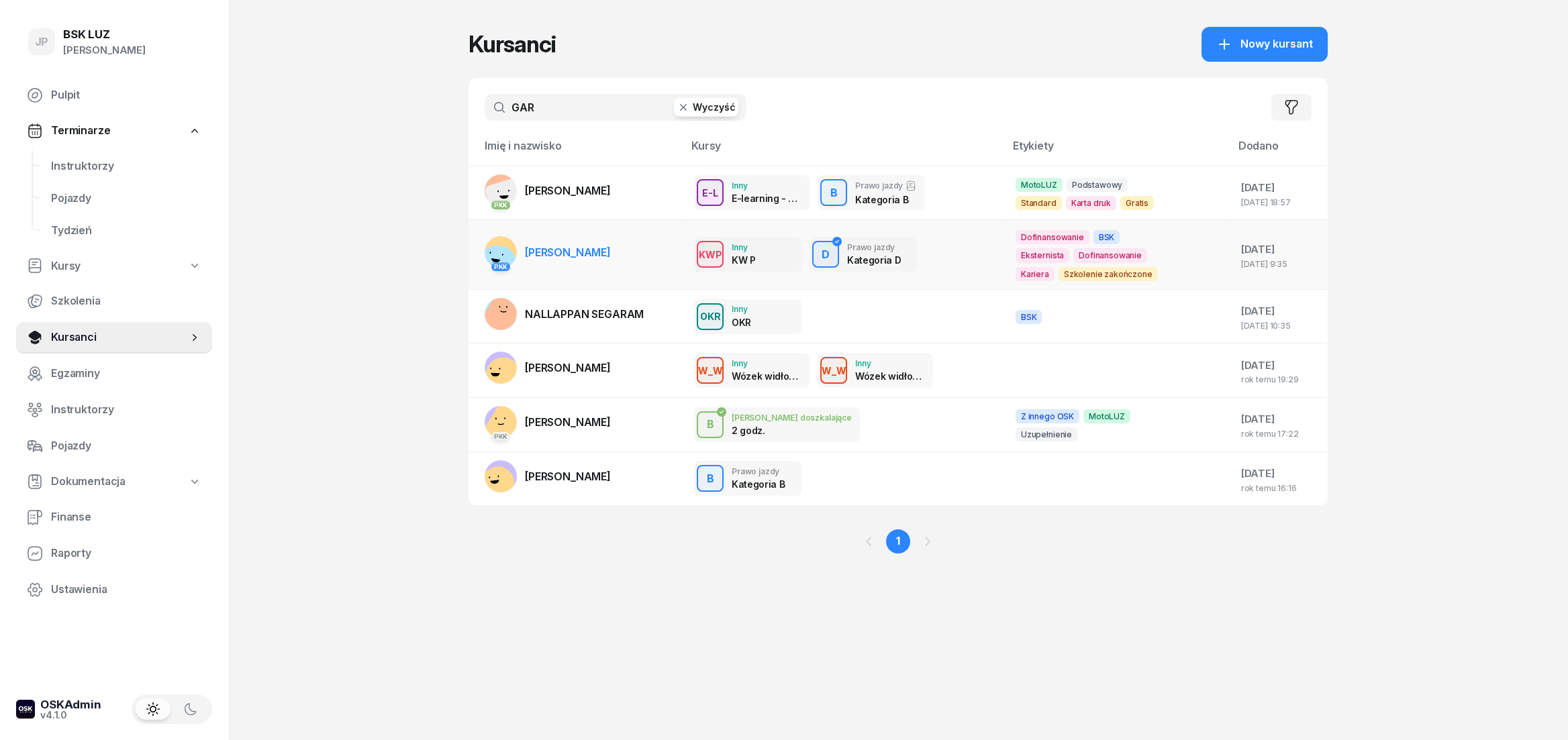
click at [639, 251] on td "PKK [PERSON_NAME]" at bounding box center [575, 255] width 215 height 70
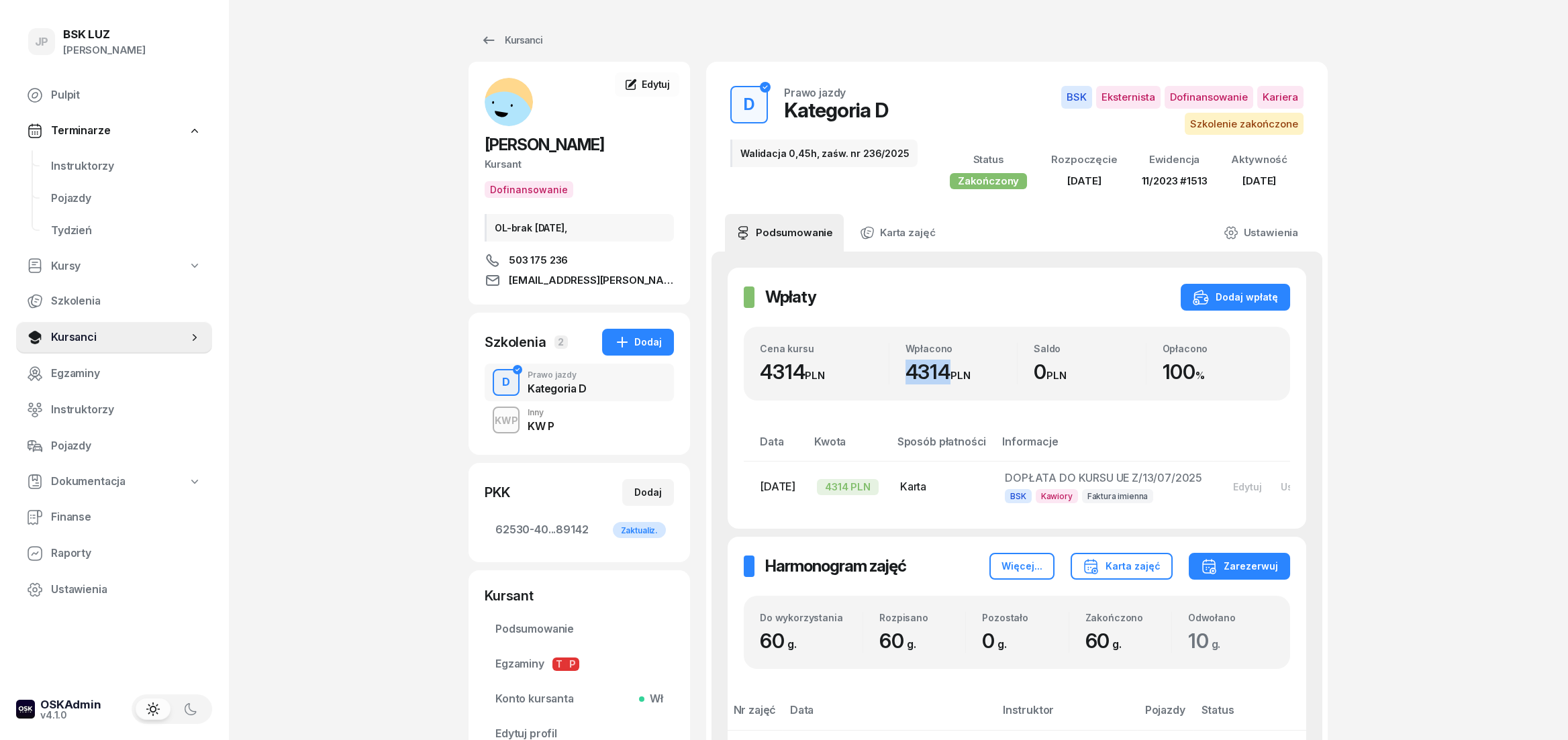
drag, startPoint x: 902, startPoint y: 373, endPoint x: 953, endPoint y: 380, distance: 51.5
click at [953, 380] on div "Wpłacono 4314 PLN" at bounding box center [954, 363] width 128 height 41
